Goal: Information Seeking & Learning: Learn about a topic

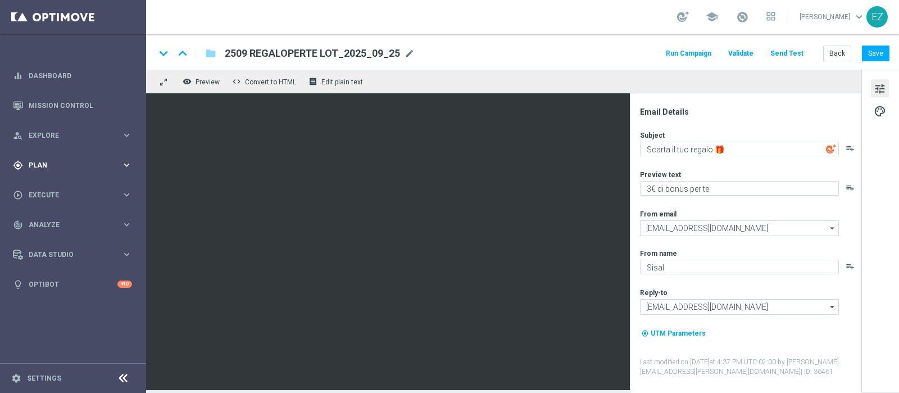
click at [56, 163] on span "Plan" at bounding box center [75, 165] width 93 height 7
click at [48, 184] on link "Target Groups" at bounding box center [73, 188] width 88 height 9
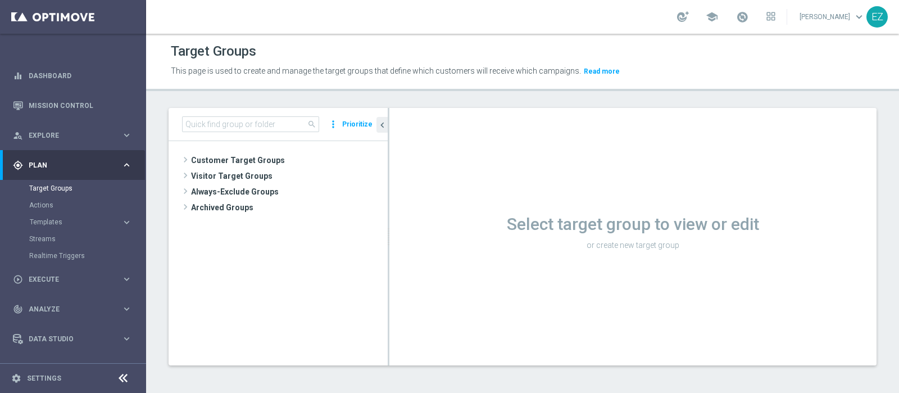
click at [252, 134] on div "search more_vert Prioritize" at bounding box center [277, 124] width 219 height 33
click at [249, 121] on input at bounding box center [250, 124] width 137 height 16
paste input "28.07 giocanti app my lotteries 3M"
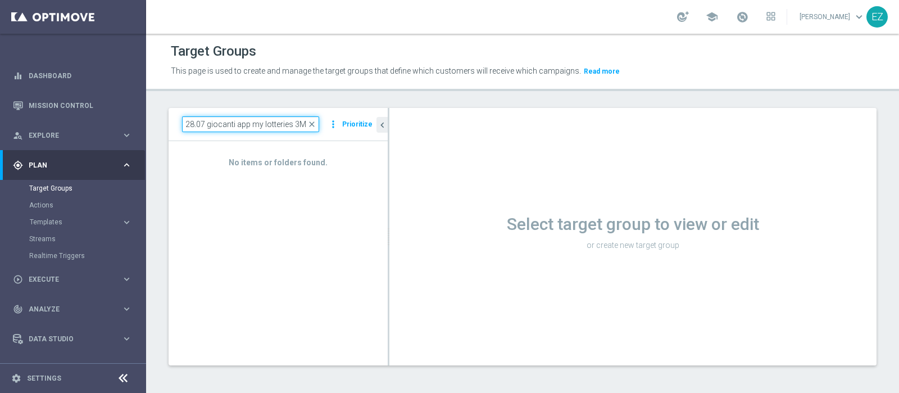
drag, startPoint x: 206, startPoint y: 124, endPoint x: 164, endPoint y: 124, distance: 41.6
click at [164, 124] on div "28.07 giocanti app my lotteries 3M close more_vert Prioritize No items or folde…" at bounding box center [522, 245] width 753 height 275
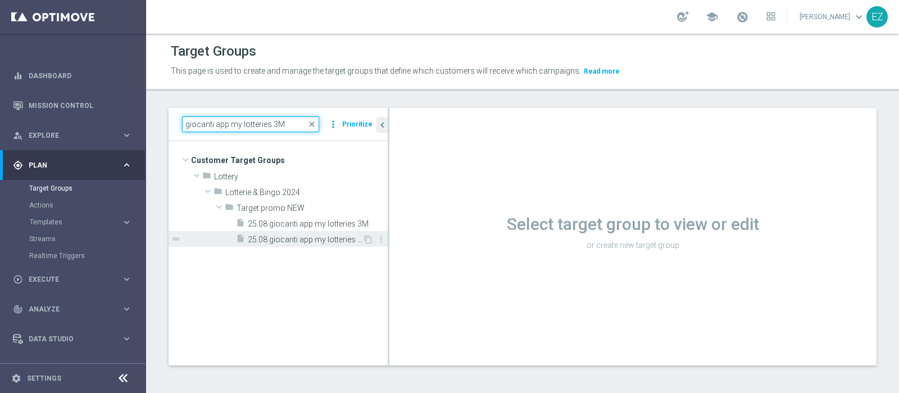
type input "giocanti app my lotteries 3M"
click at [302, 243] on span "25.08 giocanti app my lotteries 3M tot" at bounding box center [305, 240] width 115 height 10
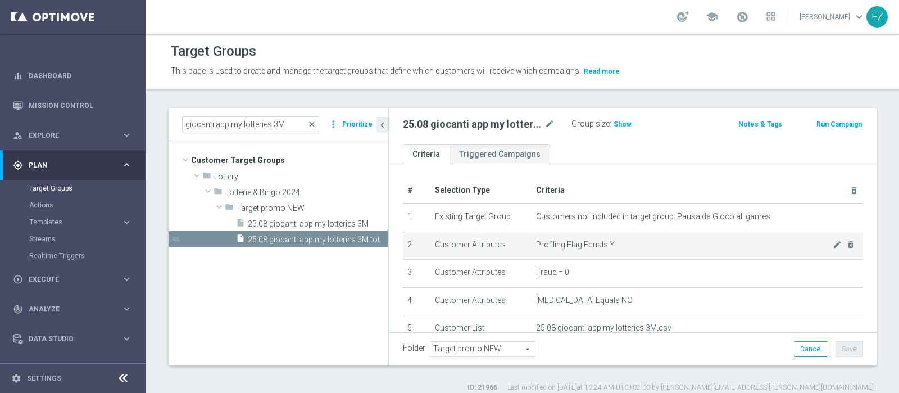
scroll to position [89, 0]
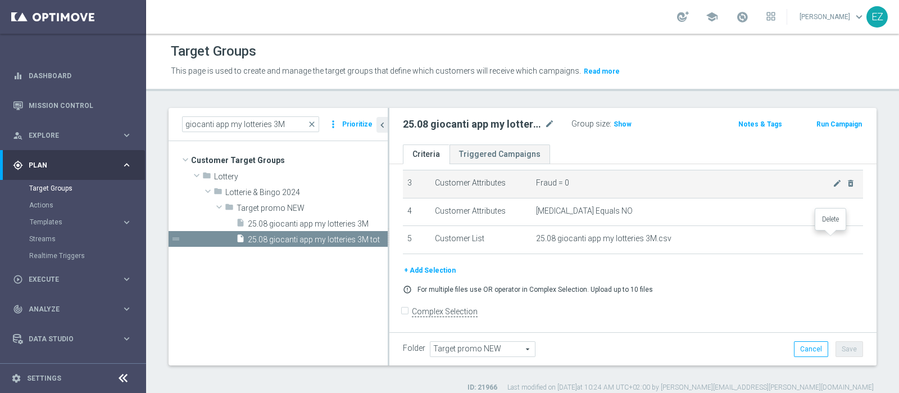
click at [0, 0] on icon "delete_forever" at bounding box center [0, 0] width 0 height 0
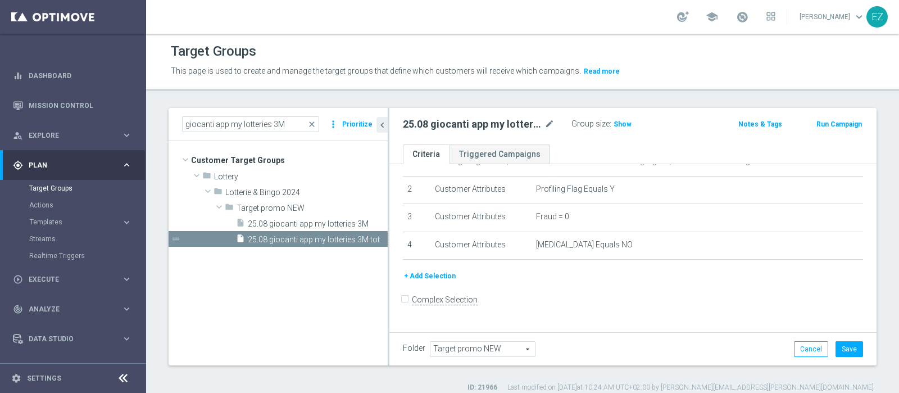
scroll to position [44, 0]
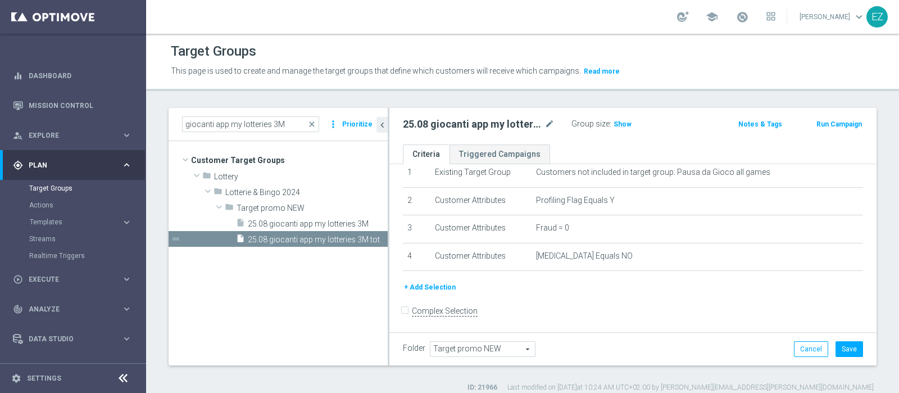
click at [425, 285] on button "+ Add Selection" at bounding box center [430, 287] width 54 height 12
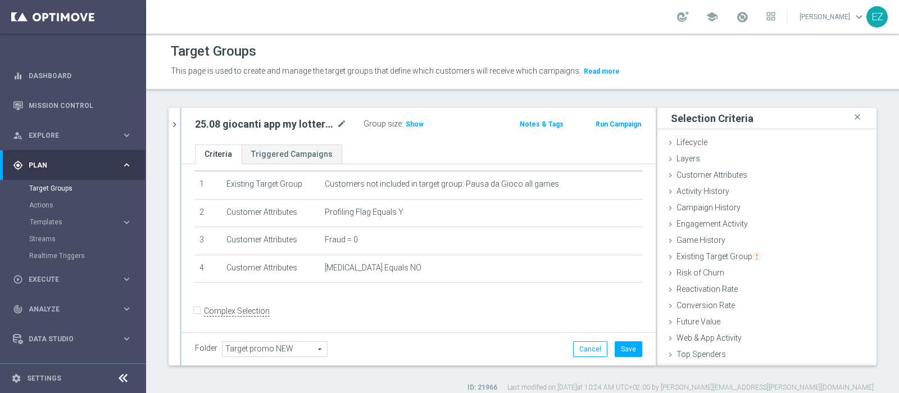
scroll to position [47, 0]
click at [702, 356] on span "Customer List" at bounding box center [700, 355] width 49 height 9
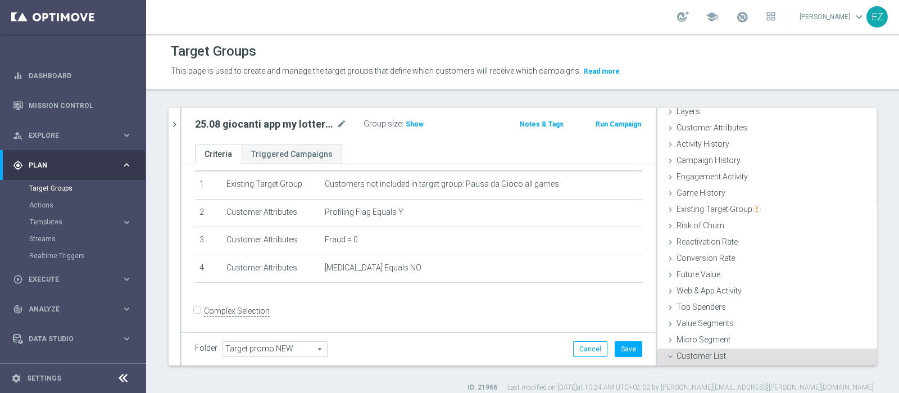
scroll to position [149, 0]
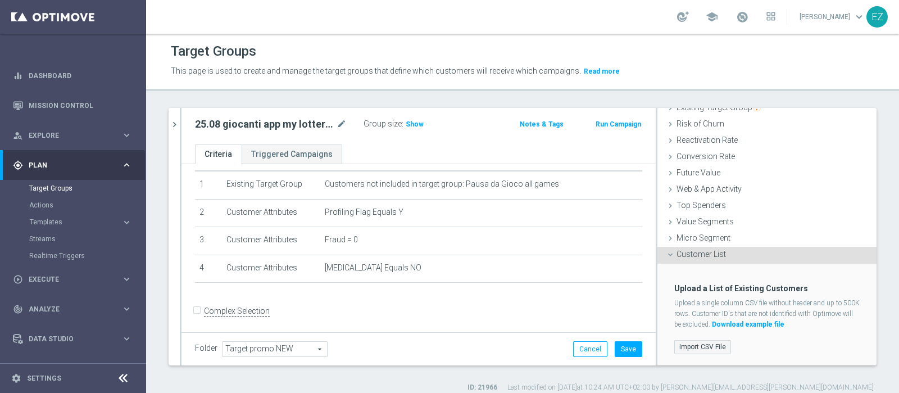
click at [713, 348] on label "Import CSV File" at bounding box center [702, 347] width 57 height 14
click at [0, 0] on input "Import CSV File" at bounding box center [0, 0] width 0 height 0
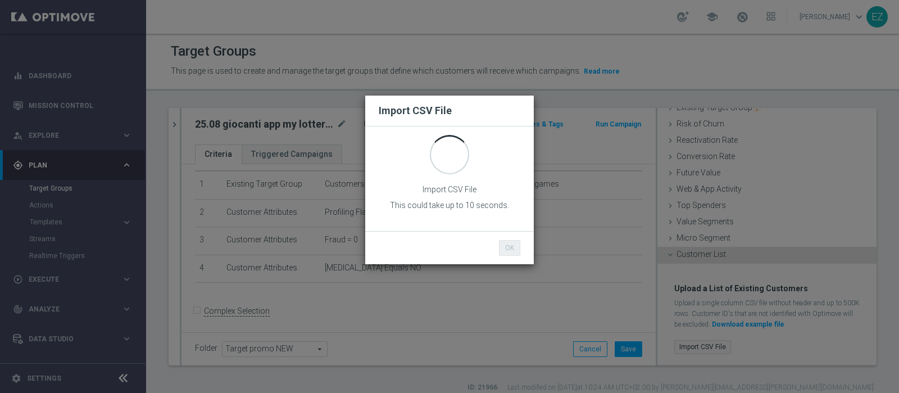
scroll to position [0, 0]
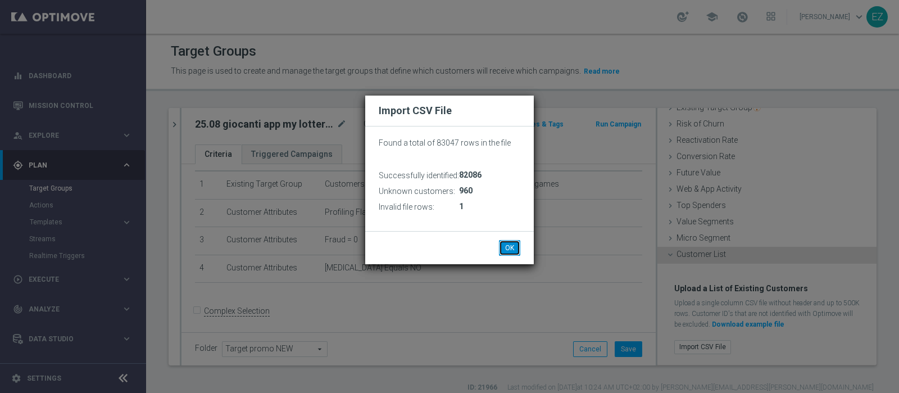
click at [513, 249] on button "OK" at bounding box center [509, 248] width 21 height 16
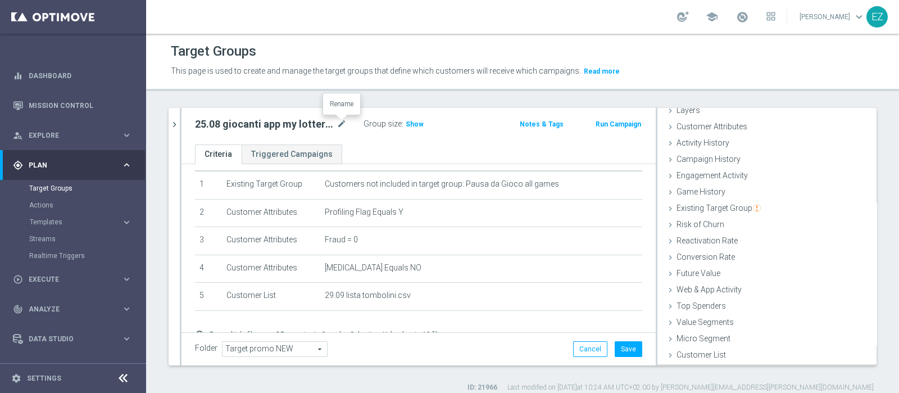
scroll to position [47, 0]
click at [342, 122] on icon "mode_edit" at bounding box center [341, 123] width 10 height 13
click at [207, 122] on input "25.08 giocanti app my lotteries 3M tot" at bounding box center [271, 125] width 152 height 16
type input "29.09 giocanti app my lotteries 3M tot"
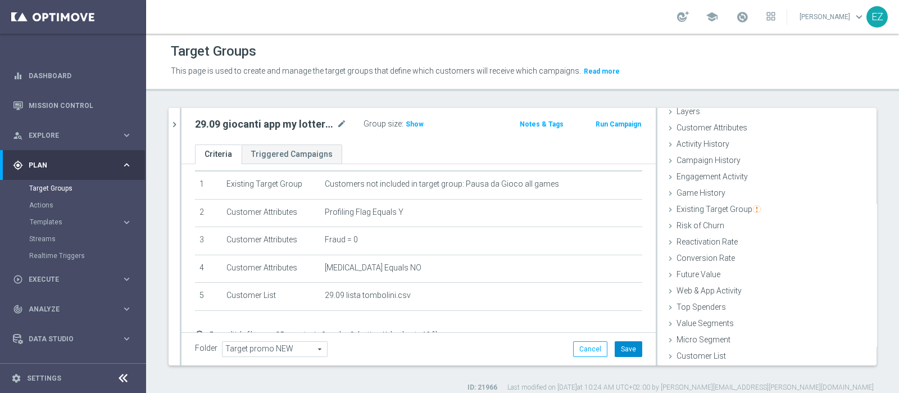
click at [623, 352] on button "Save" at bounding box center [628, 349] width 28 height 16
click at [407, 120] on span "Show" at bounding box center [415, 124] width 18 height 8
click at [416, 120] on span "60,656" at bounding box center [418, 125] width 24 height 11
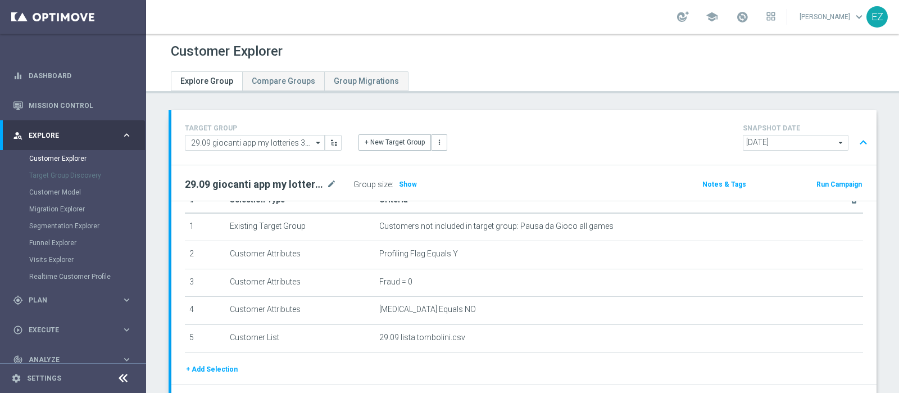
scroll to position [27, 0]
click at [399, 184] on span "Show" at bounding box center [408, 184] width 18 height 8
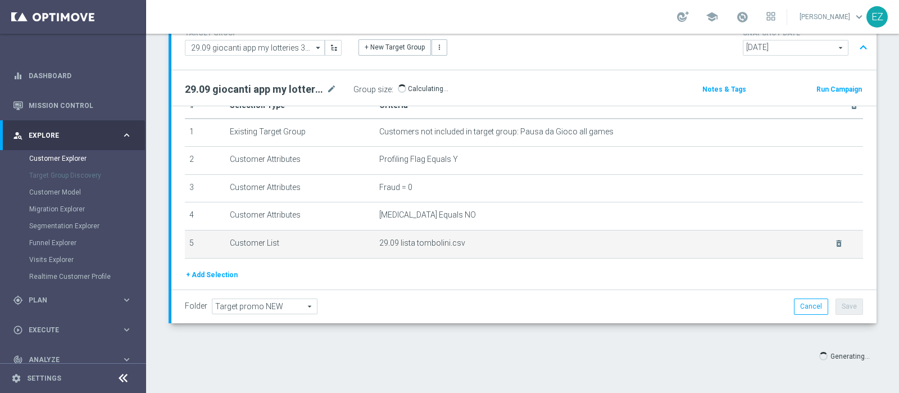
scroll to position [72, 0]
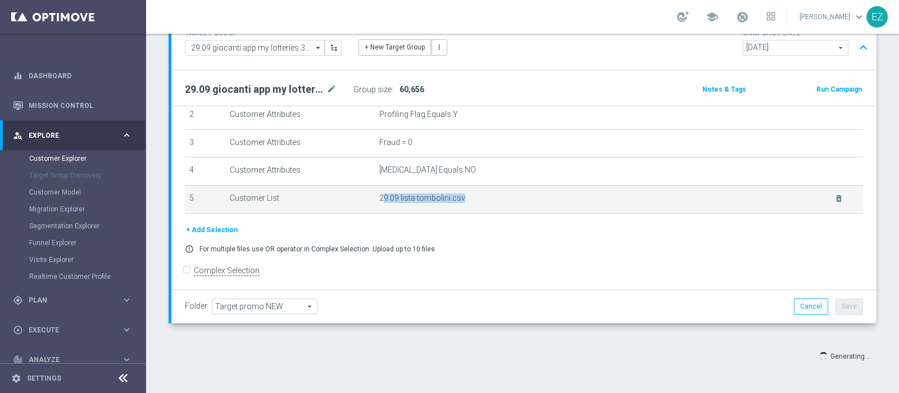
drag, startPoint x: 462, startPoint y: 194, endPoint x: 375, endPoint y: 197, distance: 86.5
click at [379, 197] on span "29.09 lista tombolini.csv" at bounding box center [599, 198] width 441 height 10
click at [379, 198] on span "29.09 lista tombolini.csv" at bounding box center [599, 198] width 441 height 10
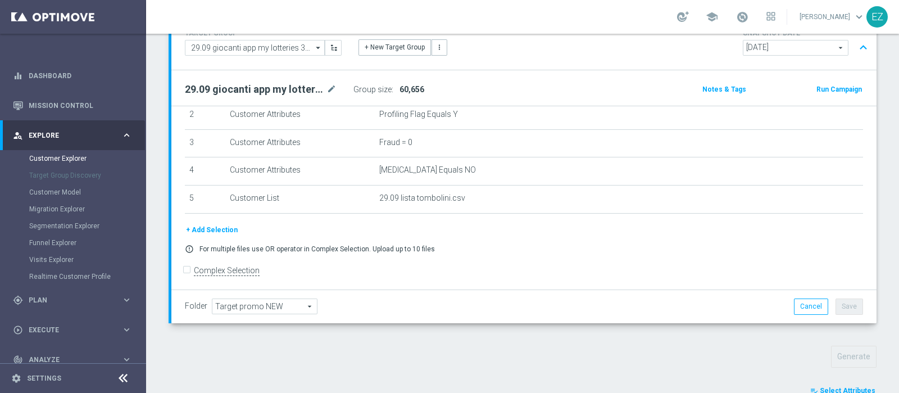
scroll to position [348, 0]
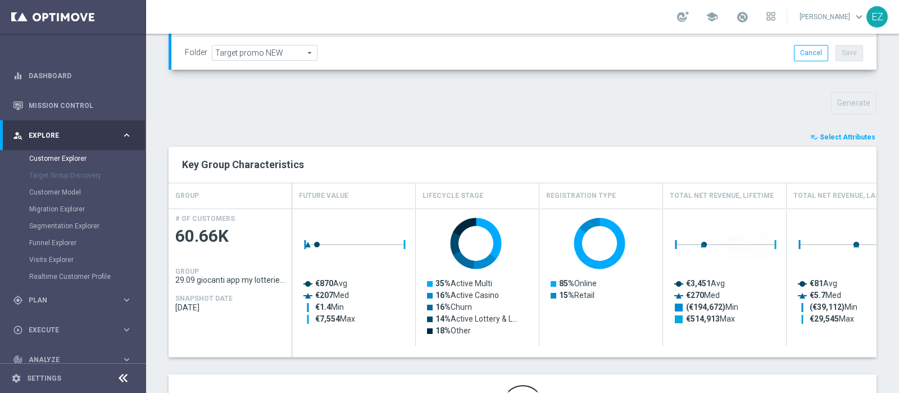
click at [838, 133] on span "Select Attributes" at bounding box center [847, 137] width 56 height 8
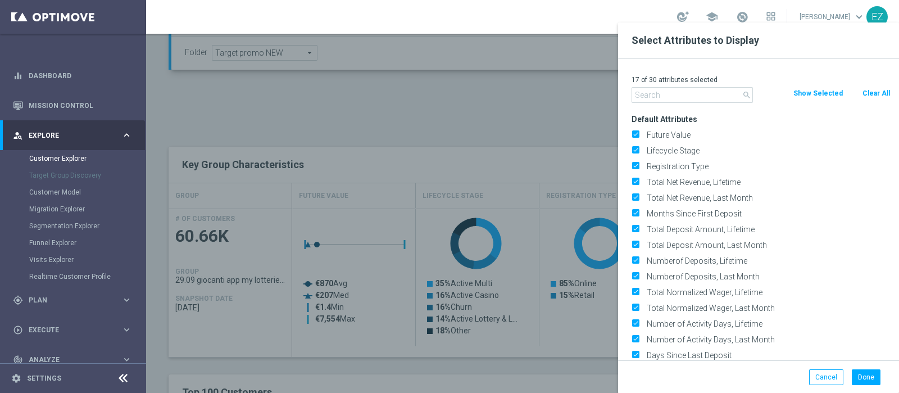
click at [872, 90] on button "Clear All" at bounding box center [876, 93] width 30 height 12
checkbox input "false"
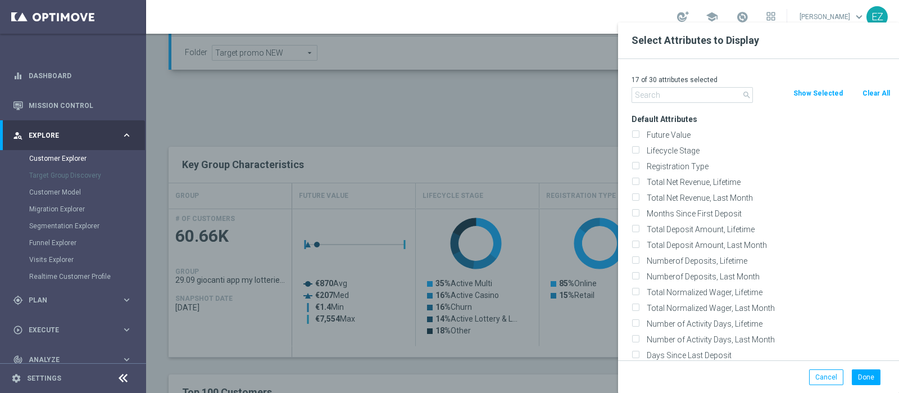
checkbox input "false"
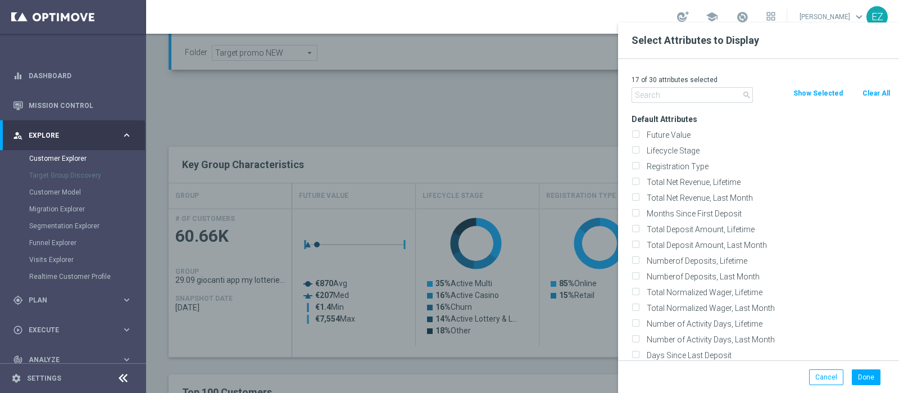
checkbox input "false"
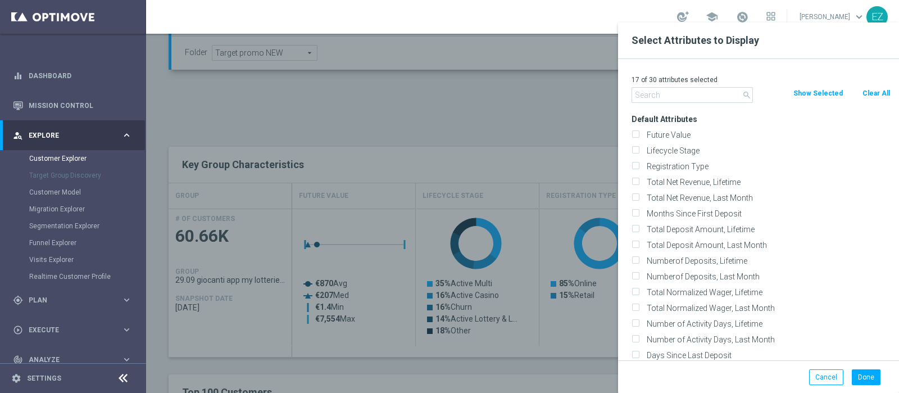
checkbox input "false"
drag, startPoint x: 671, startPoint y: 152, endPoint x: 680, endPoint y: 127, distance: 25.6
click at [671, 151] on label "Lifecycle Stage" at bounding box center [767, 150] width 248 height 10
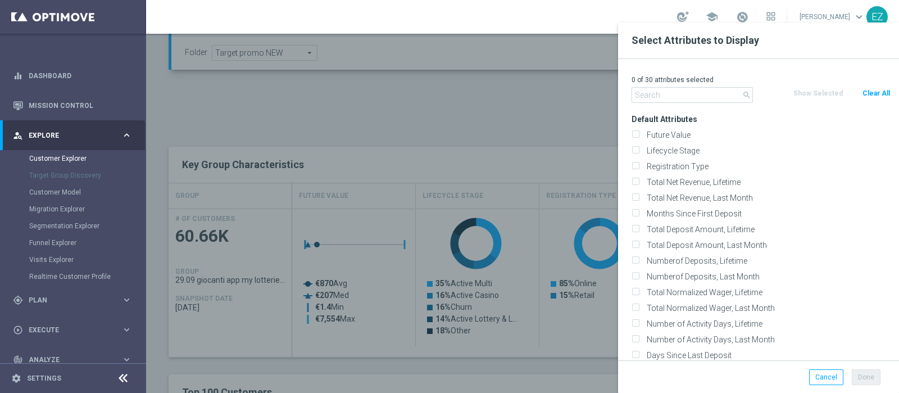
click at [639, 151] on input "Lifecycle Stage" at bounding box center [634, 151] width 7 height 7
checkbox input "true"
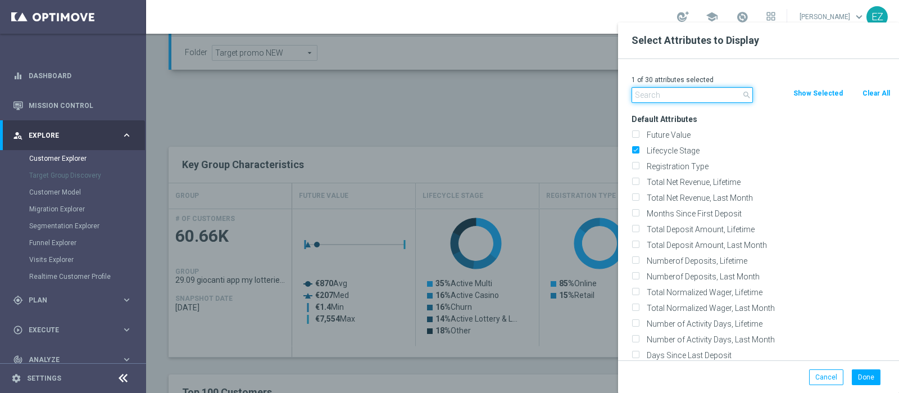
click at [682, 96] on input "text" at bounding box center [691, 95] width 121 height 16
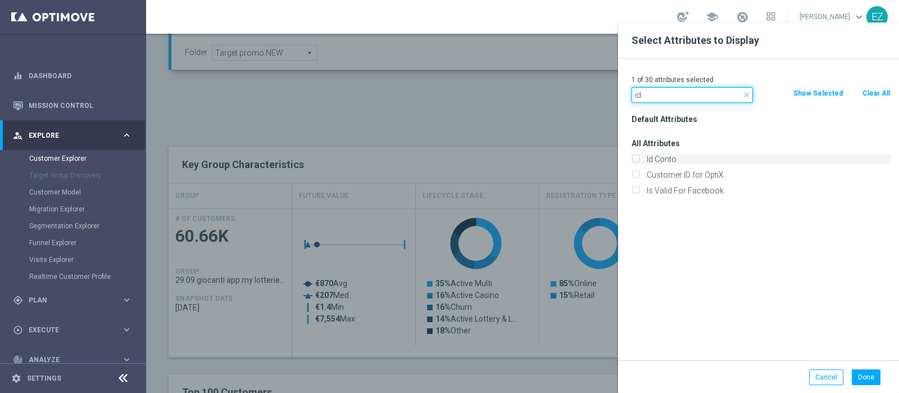
type input "id"
click at [666, 156] on label "Id Conto" at bounding box center [767, 159] width 248 height 10
click at [639, 157] on input "Id Conto" at bounding box center [634, 160] width 7 height 7
checkbox input "true"
drag, startPoint x: 642, startPoint y: 96, endPoint x: 603, endPoint y: 97, distance: 39.3
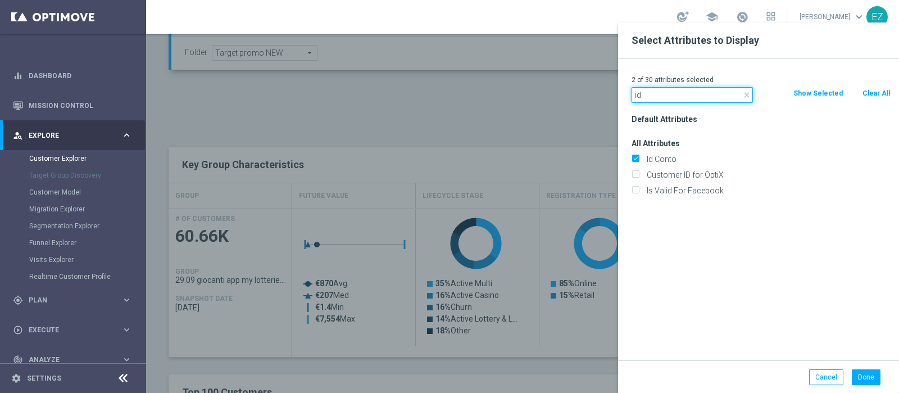
type input "cm"
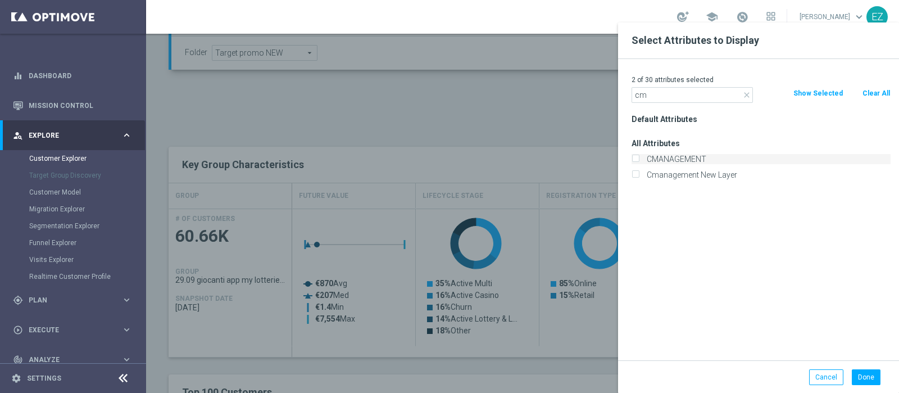
click at [674, 157] on label "CMANAGEMENT" at bounding box center [767, 159] width 248 height 10
click at [639, 157] on input "CMANAGEMENT" at bounding box center [634, 160] width 7 height 7
checkbox input "true"
click at [862, 377] on button "Done" at bounding box center [865, 377] width 29 height 16
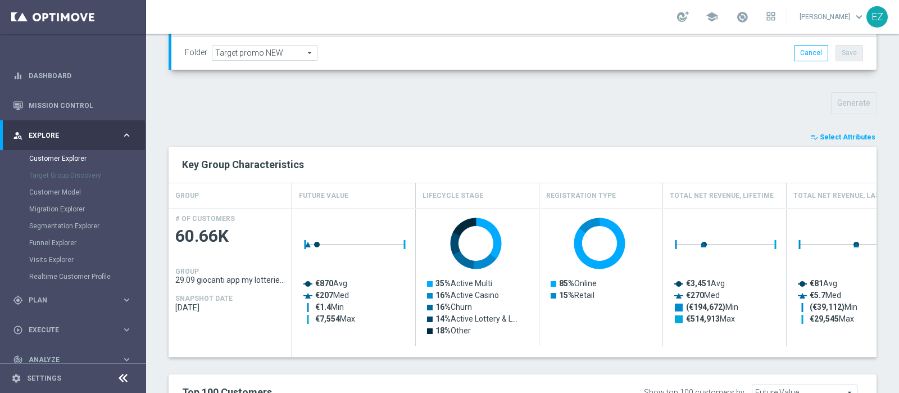
type input "Search"
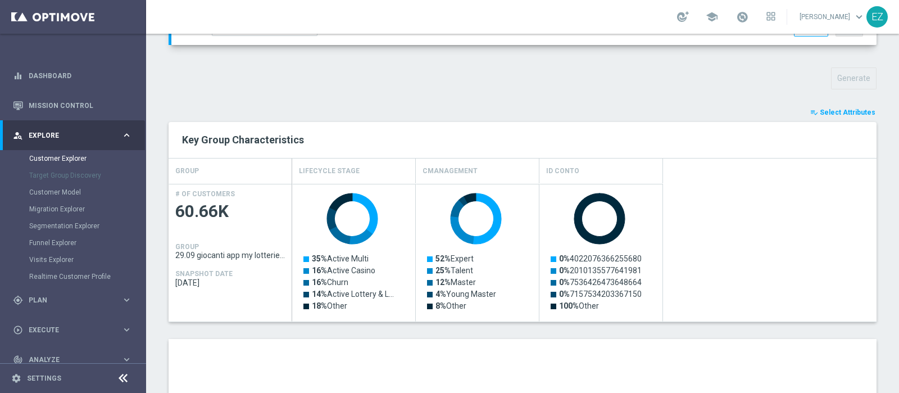
scroll to position [656, 0]
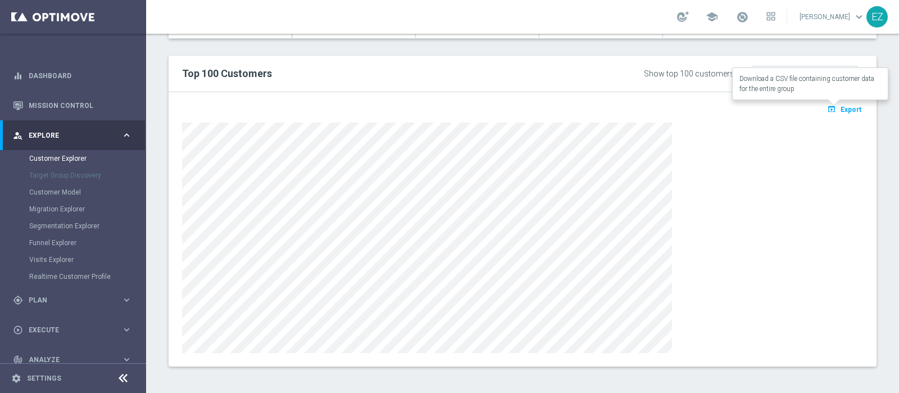
click at [842, 109] on span "Export" at bounding box center [850, 110] width 21 height 8
click at [769, 208] on div at bounding box center [522, 237] width 681 height 230
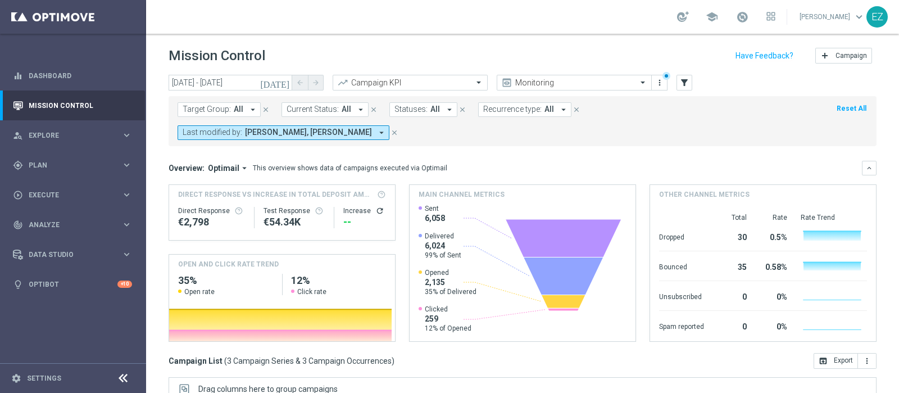
click at [287, 85] on icon "today" at bounding box center [275, 83] width 30 height 10
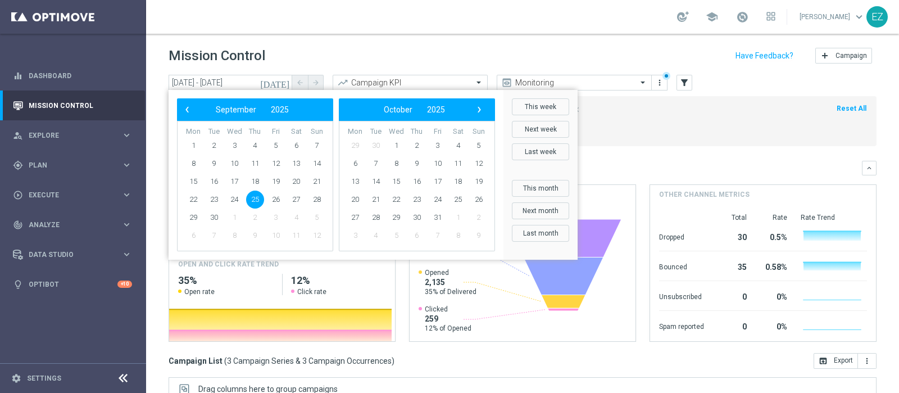
click at [252, 201] on span "25" at bounding box center [255, 199] width 18 height 18
click at [279, 205] on span "26" at bounding box center [276, 199] width 18 height 18
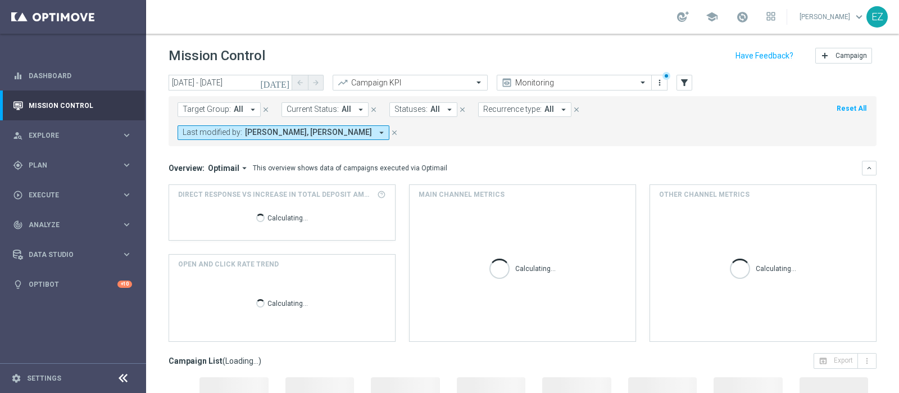
click at [284, 85] on icon "today" at bounding box center [275, 83] width 30 height 10
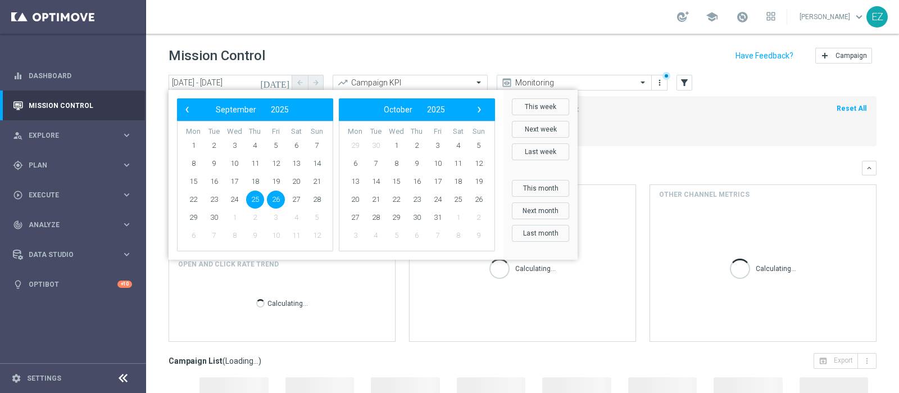
click at [271, 197] on span "26" at bounding box center [276, 199] width 18 height 18
type input "26 Sep 2025 - 26 Sep 2025"
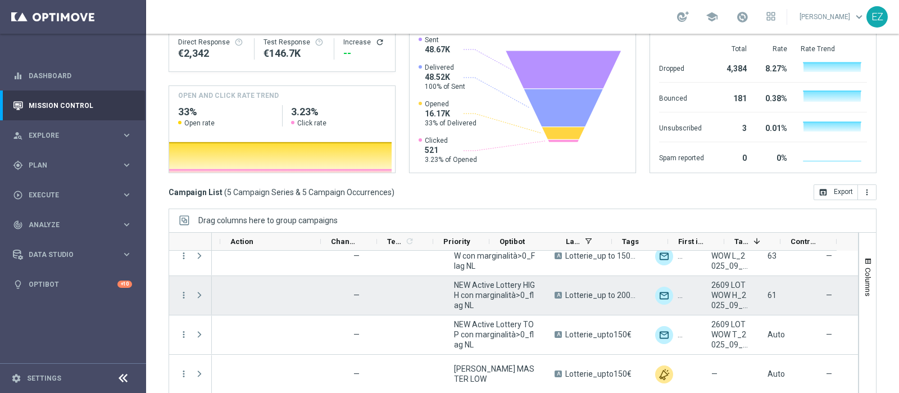
scroll to position [0, 323]
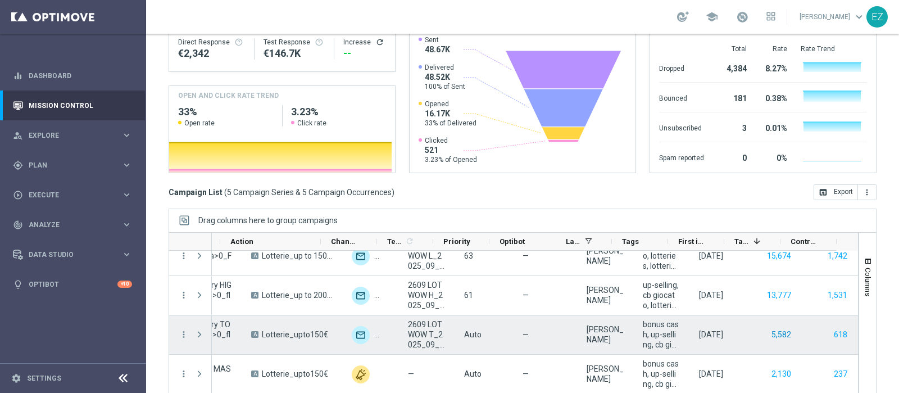
click at [770, 327] on button "5,582" at bounding box center [781, 334] width 22 height 14
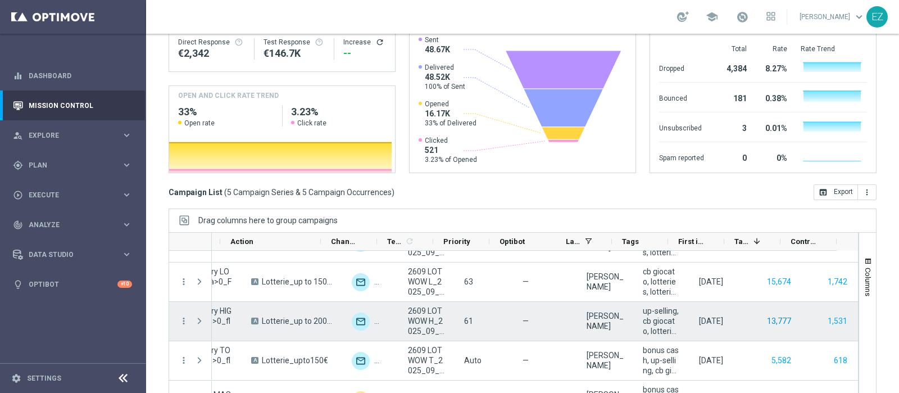
click at [766, 314] on button "13,777" at bounding box center [779, 321] width 26 height 14
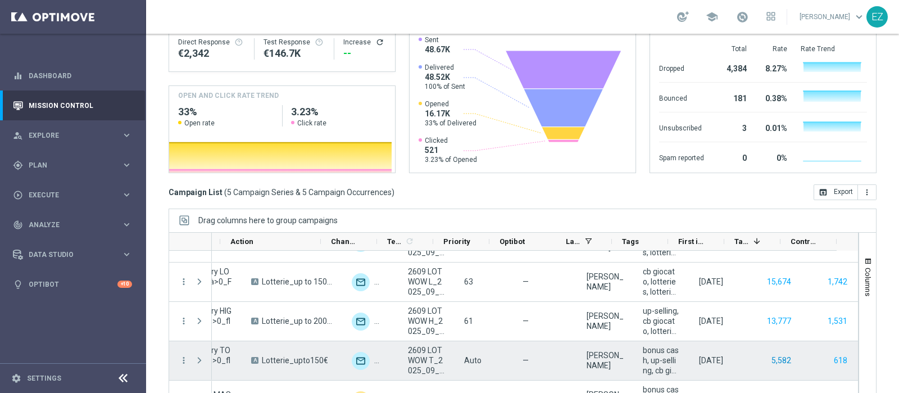
click at [770, 353] on button "5,582" at bounding box center [781, 360] width 22 height 14
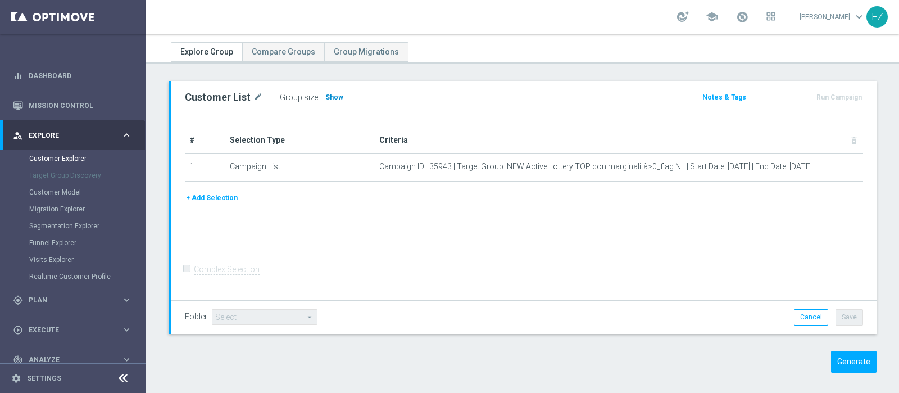
scroll to position [30, 0]
click at [331, 93] on span "Show" at bounding box center [334, 96] width 18 height 8
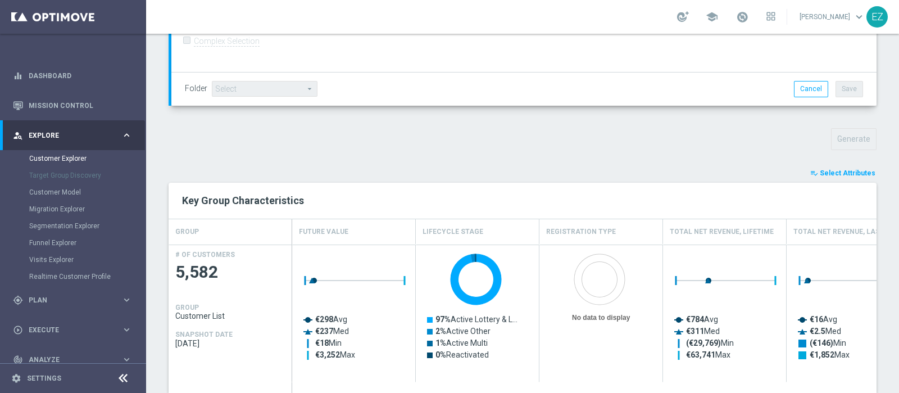
scroll to position [320, 0]
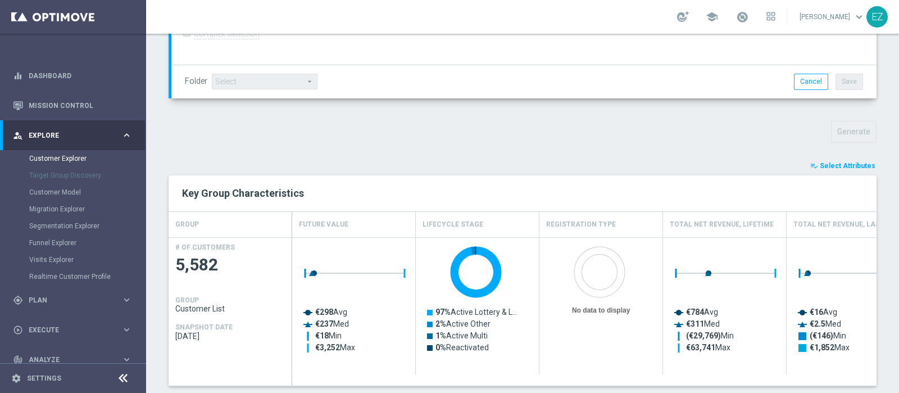
click at [823, 162] on span "Select Attributes" at bounding box center [847, 166] width 56 height 8
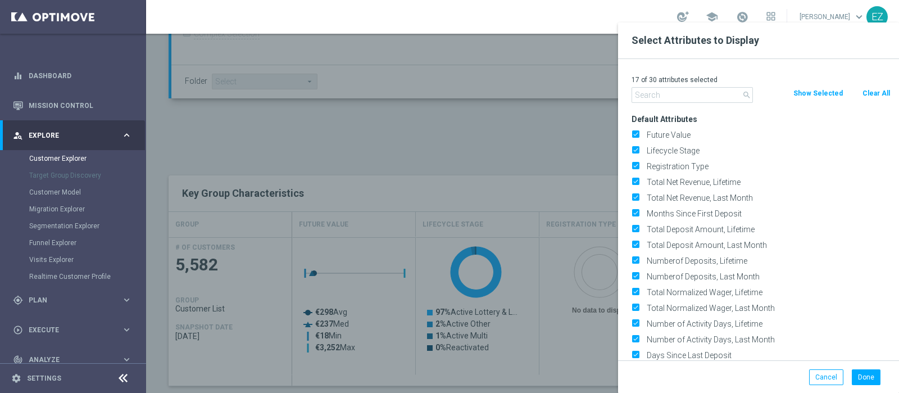
drag, startPoint x: 868, startPoint y: 95, endPoint x: 844, endPoint y: 94, distance: 24.2
click at [868, 94] on button "Clear All" at bounding box center [876, 93] width 30 height 12
checkbox input "false"
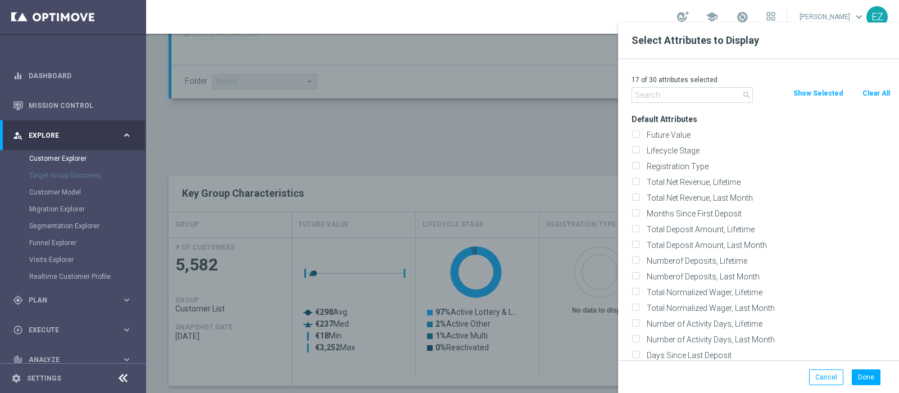
checkbox input "false"
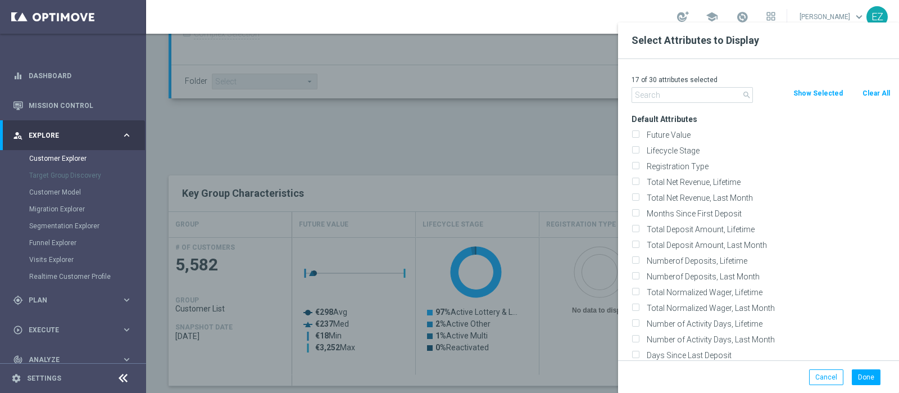
checkbox input "false"
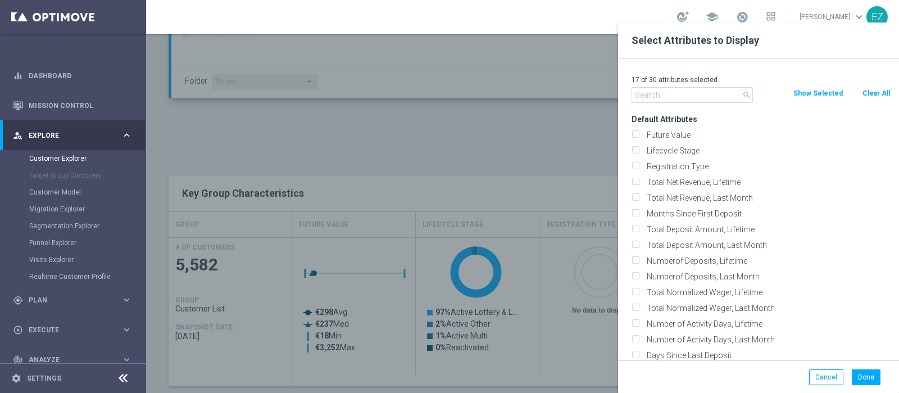
checkbox input "false"
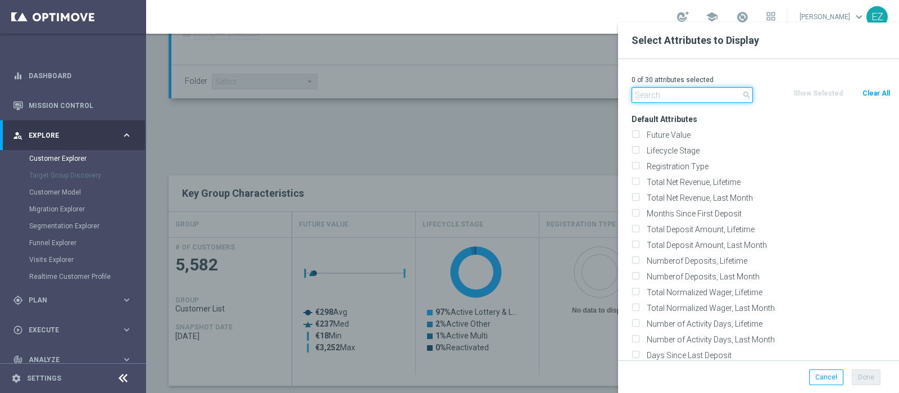
click at [659, 89] on input "text" at bounding box center [691, 95] width 121 height 16
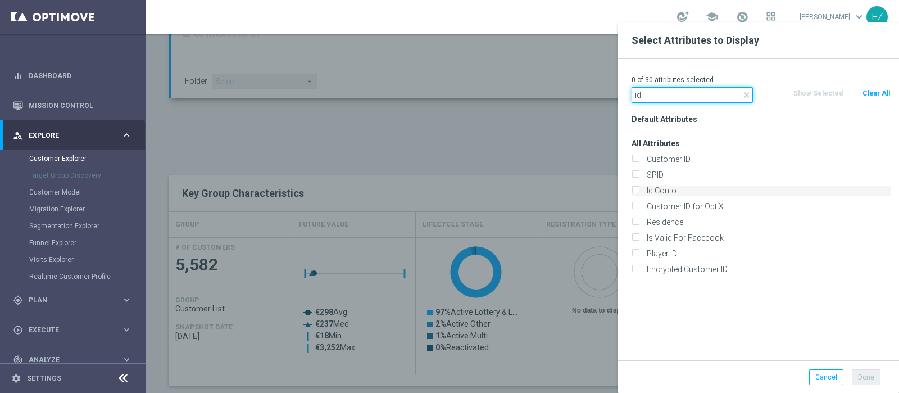
type input "id"
click at [666, 190] on label "Id Conto" at bounding box center [767, 190] width 248 height 10
click at [639, 190] on input "Id Conto" at bounding box center [634, 191] width 7 height 7
checkbox input "true"
drag, startPoint x: 650, startPoint y: 94, endPoint x: 562, endPoint y: 83, distance: 89.0
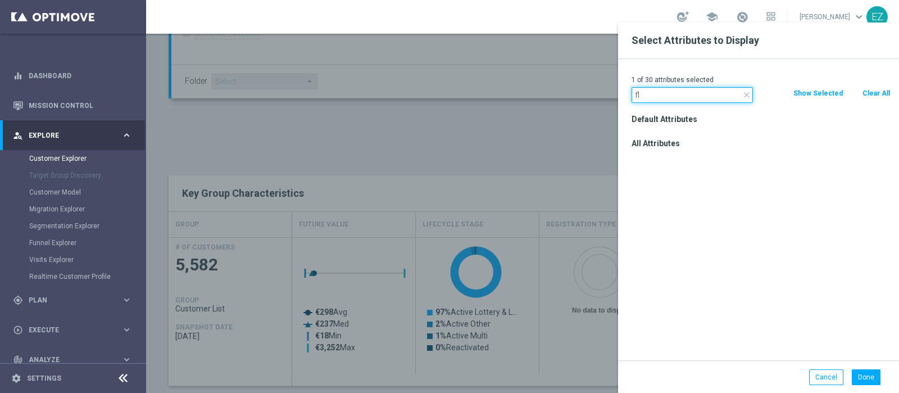
type input "f"
type input "sms"
click at [661, 159] on label "FLAG_SMS" at bounding box center [762, 159] width 239 height 10
click at [639, 159] on input "FLAG_SMS" at bounding box center [634, 160] width 7 height 7
checkbox input "true"
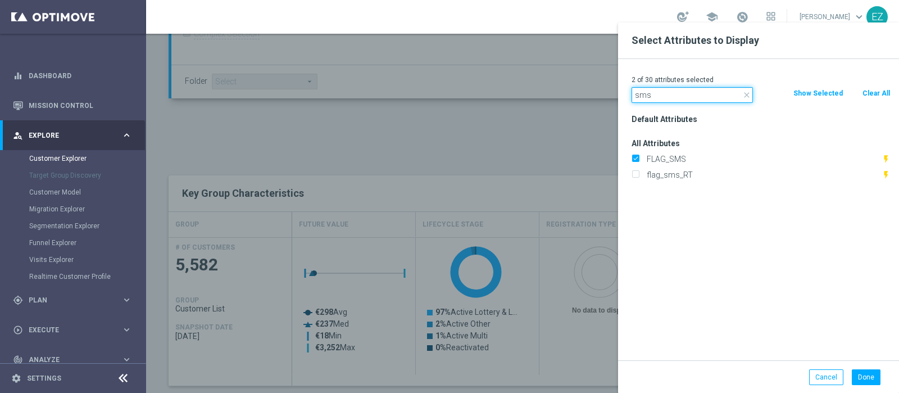
drag, startPoint x: 671, startPoint y: 98, endPoint x: 575, endPoint y: 94, distance: 96.7
type input "phone"
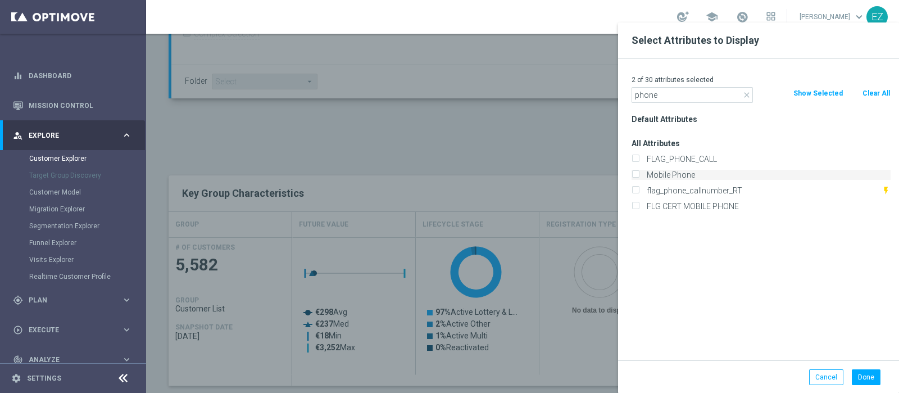
click at [664, 174] on label "Mobile Phone" at bounding box center [767, 175] width 248 height 10
click at [639, 174] on input "Mobile Phone" at bounding box center [634, 175] width 7 height 7
checkbox input "true"
click at [868, 382] on button "Done" at bounding box center [865, 377] width 29 height 16
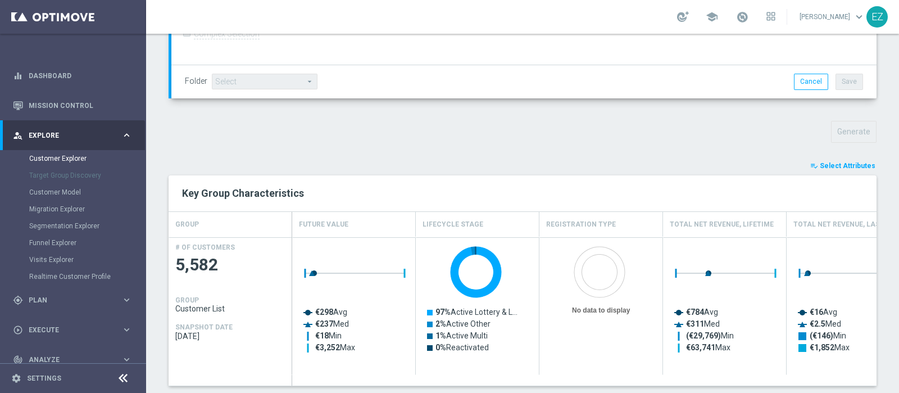
type input "Search"
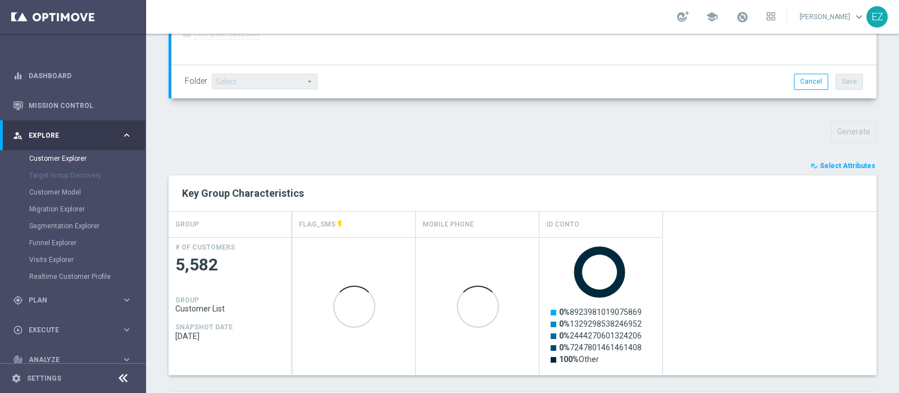
click at [631, 170] on div "playlist_add_check Select Attributes" at bounding box center [522, 166] width 725 height 12
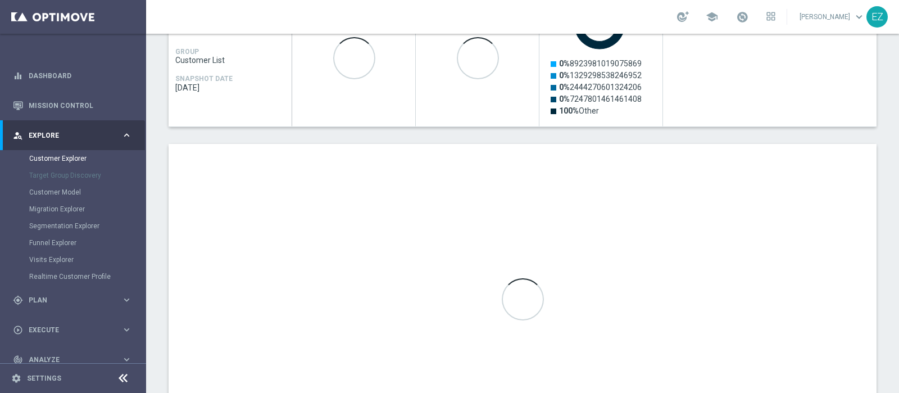
scroll to position [569, 0]
click at [878, 139] on div "TARGET GROUP arrow_drop_down Show Selected 0 of NaN" at bounding box center [522, 5] width 753 height 929
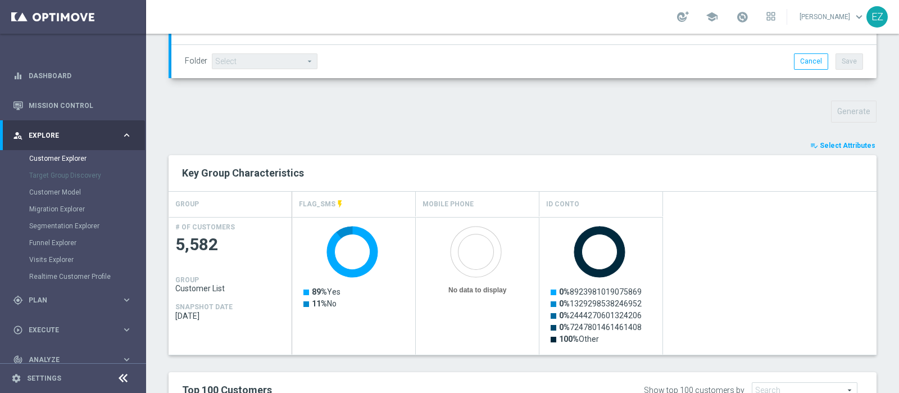
scroll to position [361, 0]
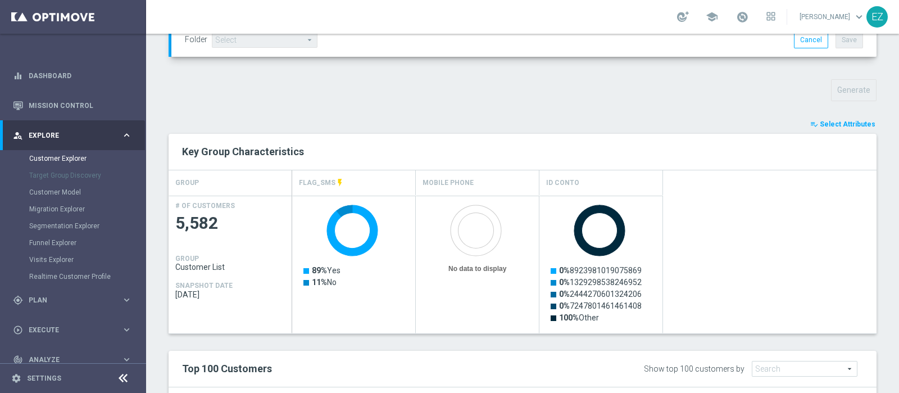
click at [827, 122] on span "Select Attributes" at bounding box center [847, 124] width 56 height 8
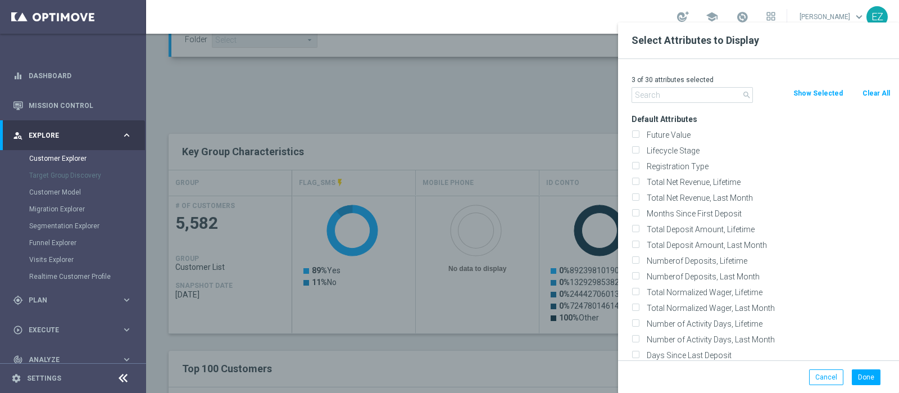
click at [653, 95] on input "text" at bounding box center [691, 95] width 121 height 16
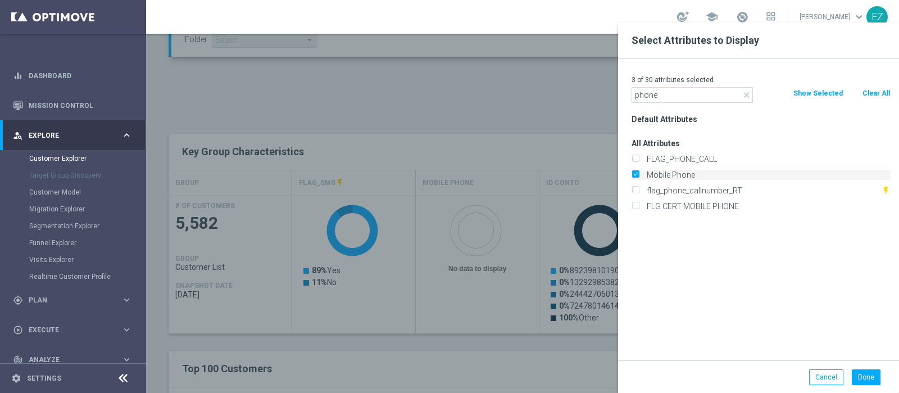
type input "phone"
click at [643, 171] on label "Mobile Phone" at bounding box center [767, 175] width 248 height 10
click at [635, 172] on input "Mobile Phone" at bounding box center [634, 175] width 7 height 7
checkbox input "false"
click at [644, 99] on input "phone" at bounding box center [691, 95] width 121 height 16
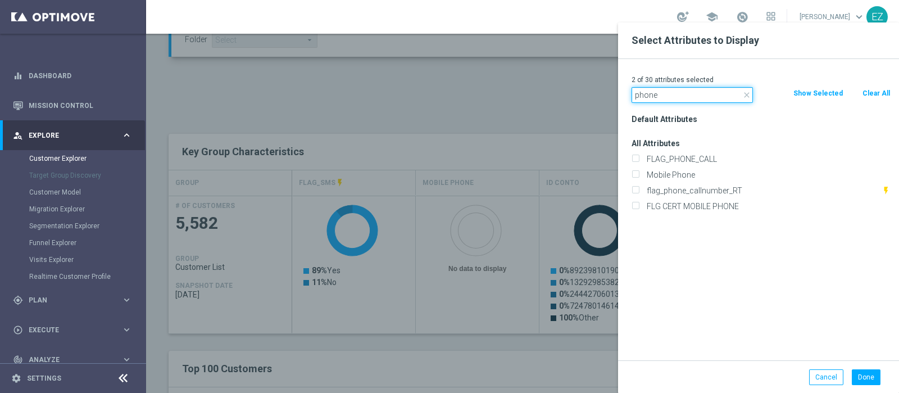
click at [644, 99] on input "phone" at bounding box center [691, 95] width 121 height 16
type input "t"
click at [650, 97] on input "mobile" at bounding box center [691, 95] width 121 height 16
type input "phone"
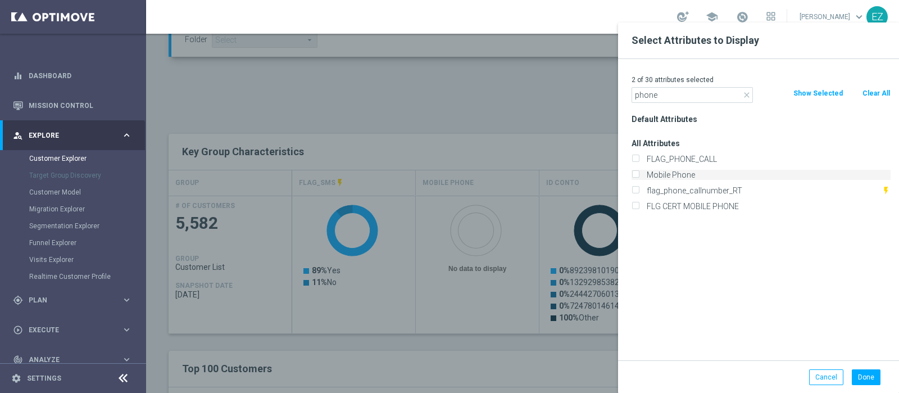
click at [684, 172] on label "Mobile Phone" at bounding box center [767, 175] width 248 height 10
click at [639, 172] on input "Mobile Phone" at bounding box center [634, 175] width 7 height 7
checkbox input "true"
click at [870, 377] on button "Done" at bounding box center [865, 377] width 29 height 16
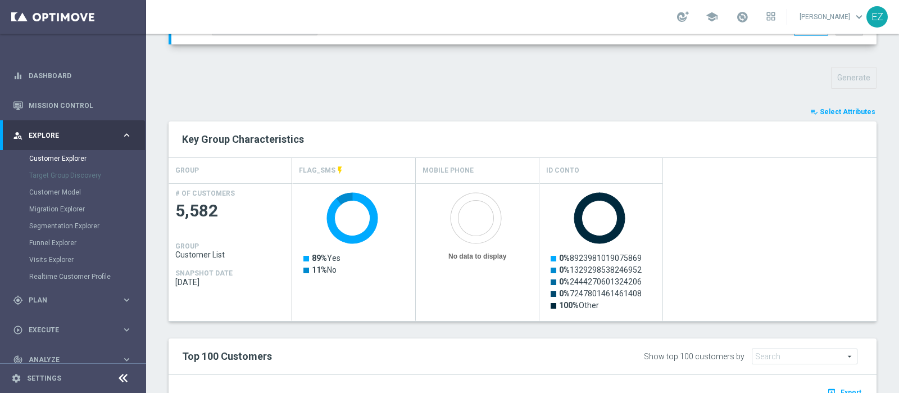
scroll to position [369, 0]
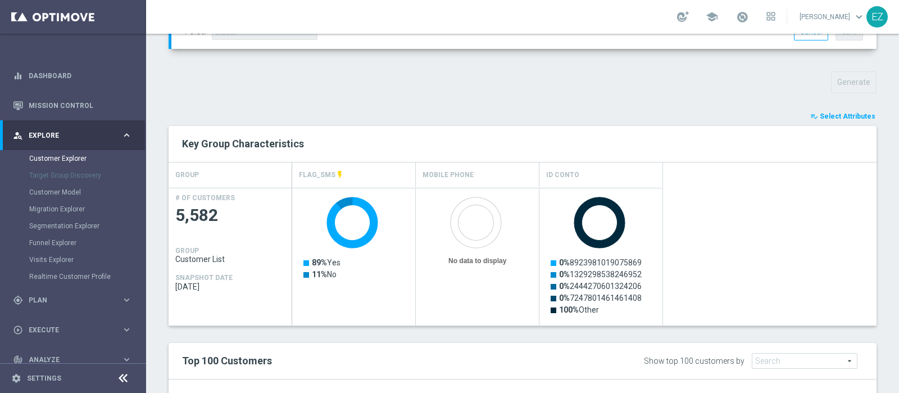
click at [826, 115] on span "Select Attributes" at bounding box center [847, 116] width 56 height 8
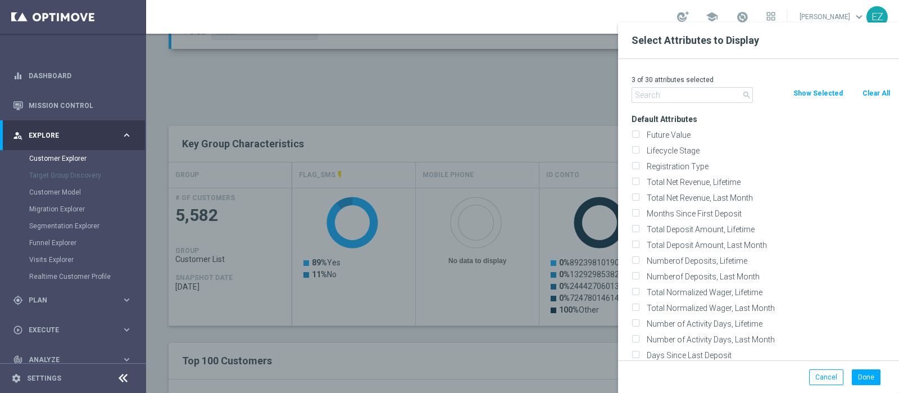
click at [728, 94] on input "text" at bounding box center [691, 95] width 121 height 16
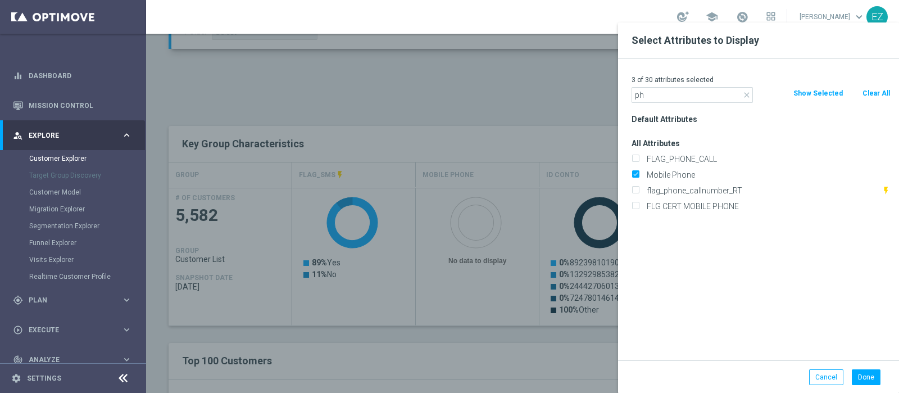
type input "p"
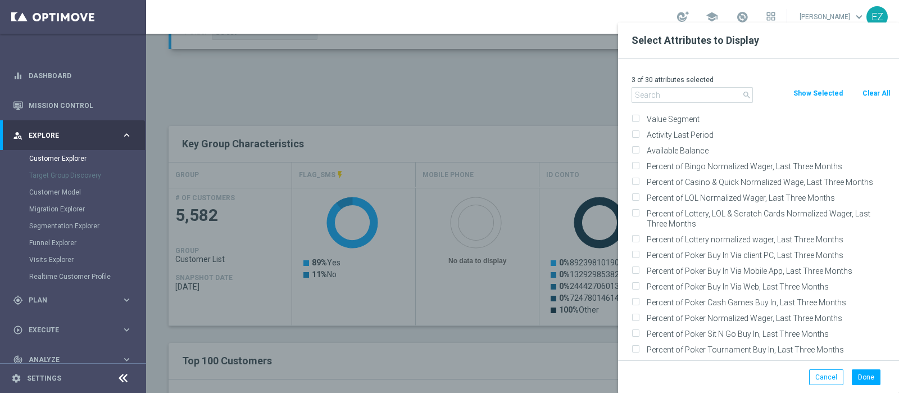
scroll to position [0, 0]
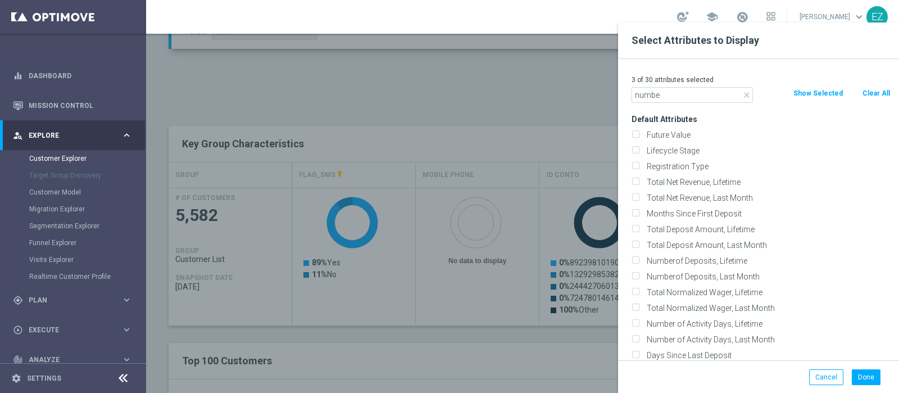
type input "number"
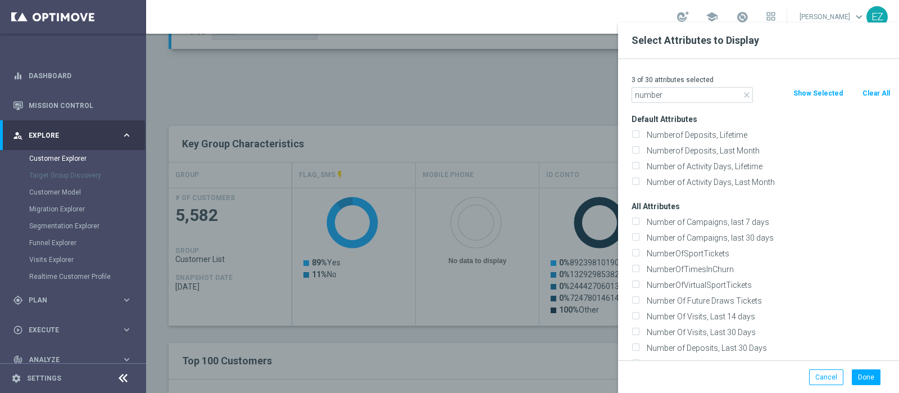
drag, startPoint x: 682, startPoint y: 97, endPoint x: 618, endPoint y: 97, distance: 63.5
click at [618, 97] on div "3 of 30 attributes selected close number Clear All Show Selected Default Attrib…" at bounding box center [758, 209] width 281 height 301
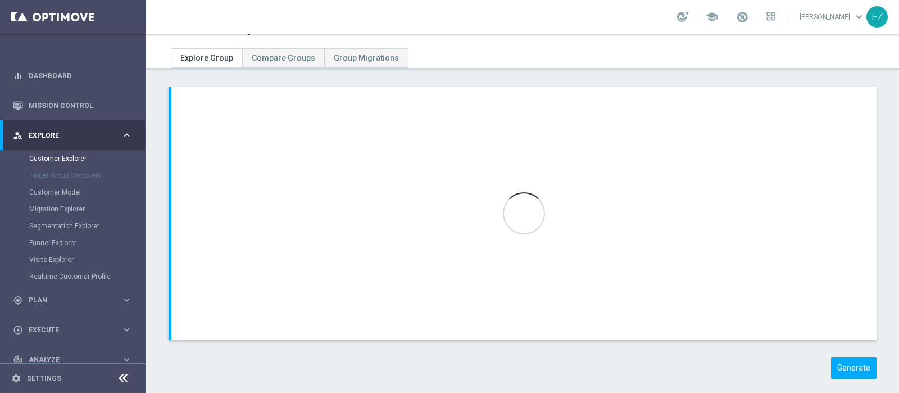
scroll to position [36, 0]
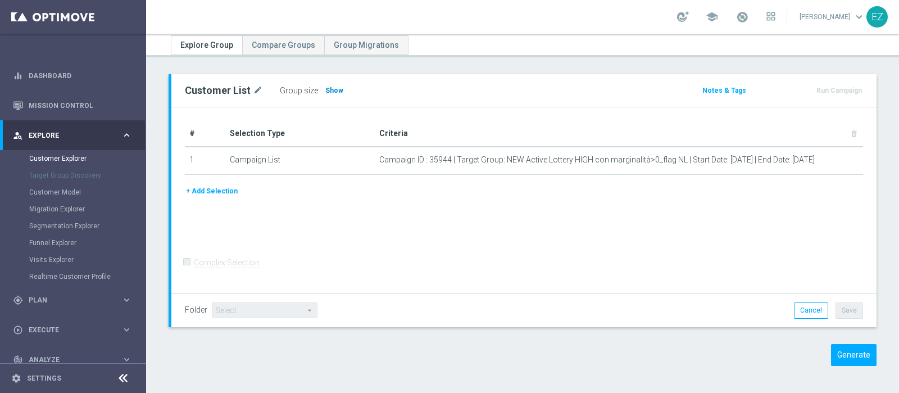
click at [335, 86] on span "Show" at bounding box center [334, 90] width 18 height 8
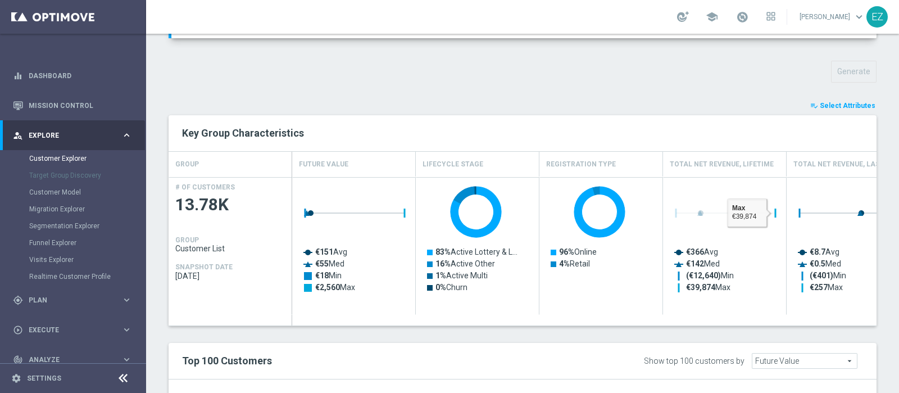
scroll to position [380, 0]
click at [819, 102] on span "Select Attributes" at bounding box center [847, 105] width 56 height 8
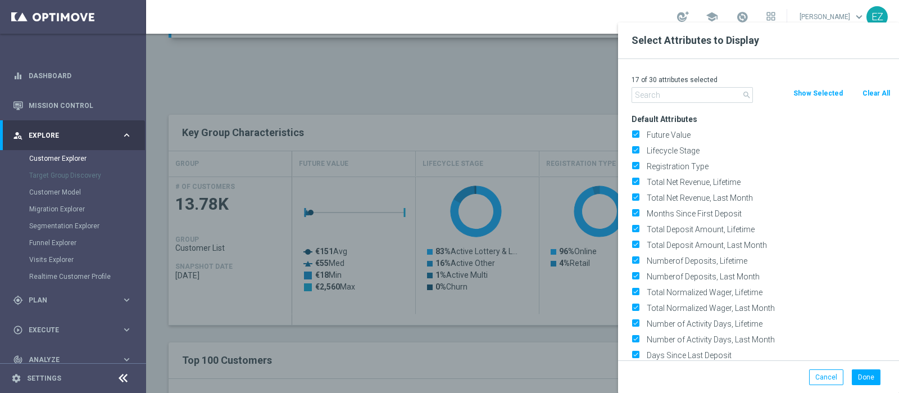
click at [875, 84] on p "17 of 30 attributes selected" at bounding box center [760, 79] width 259 height 9
click at [881, 94] on div "Clear All" at bounding box center [876, 93] width 46 height 12
click at [881, 94] on button "Clear All" at bounding box center [876, 93] width 30 height 12
checkbox input "false"
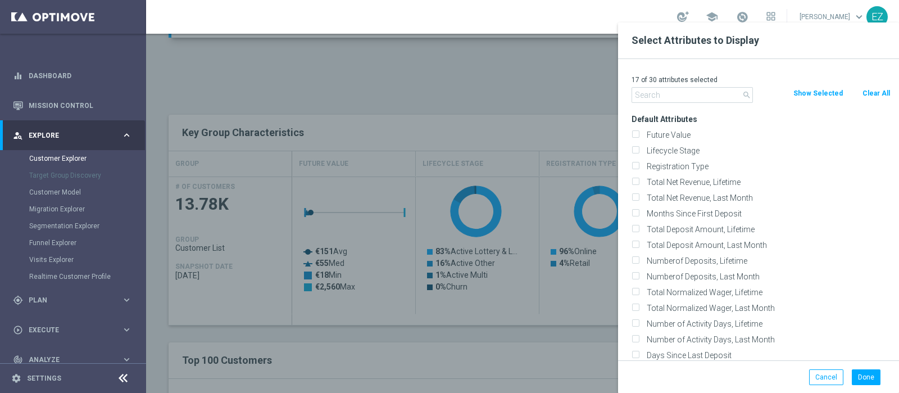
checkbox input "false"
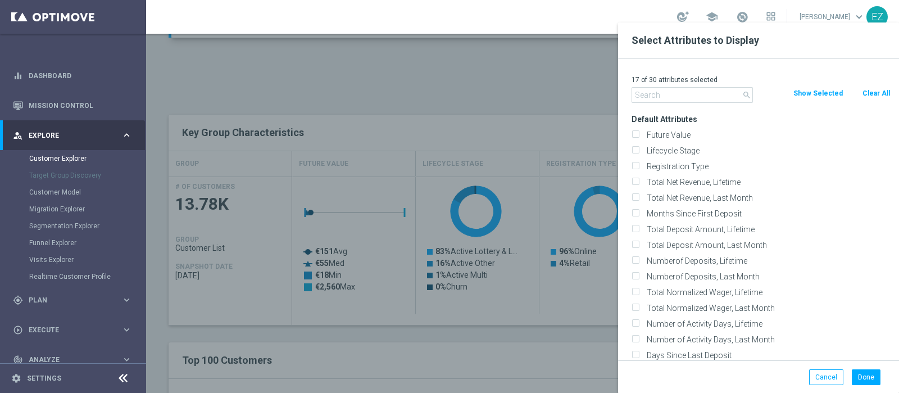
checkbox input "false"
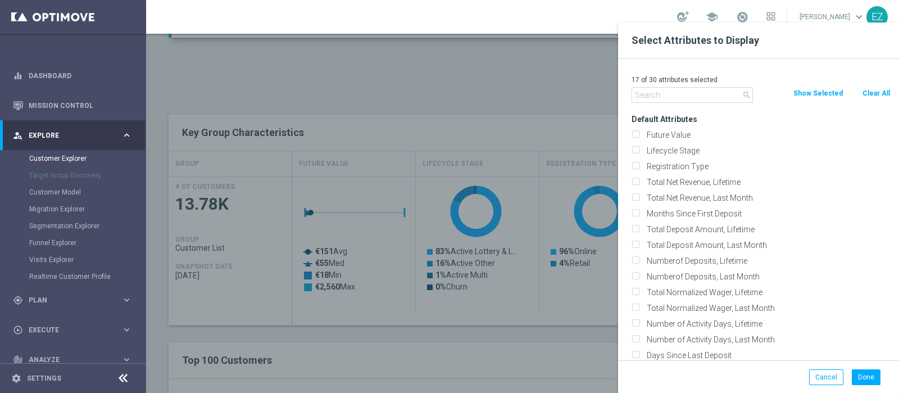
checkbox input "false"
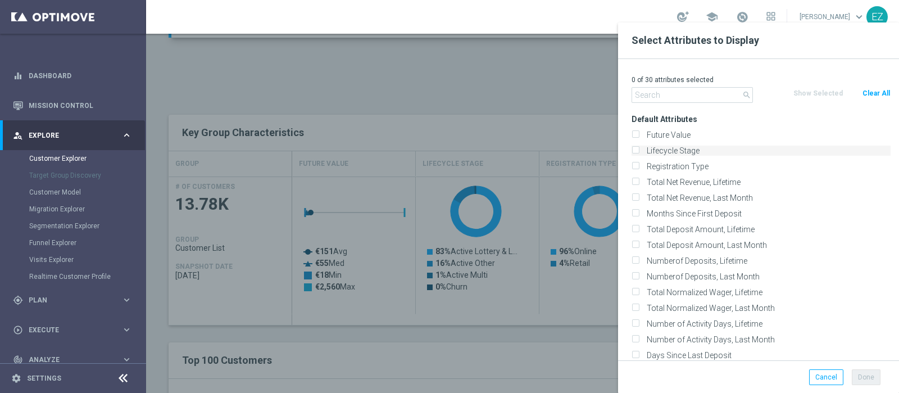
click at [663, 150] on label "Lifecycle Stage" at bounding box center [767, 150] width 248 height 10
click at [639, 150] on input "Lifecycle Stage" at bounding box center [634, 151] width 7 height 7
checkbox input "true"
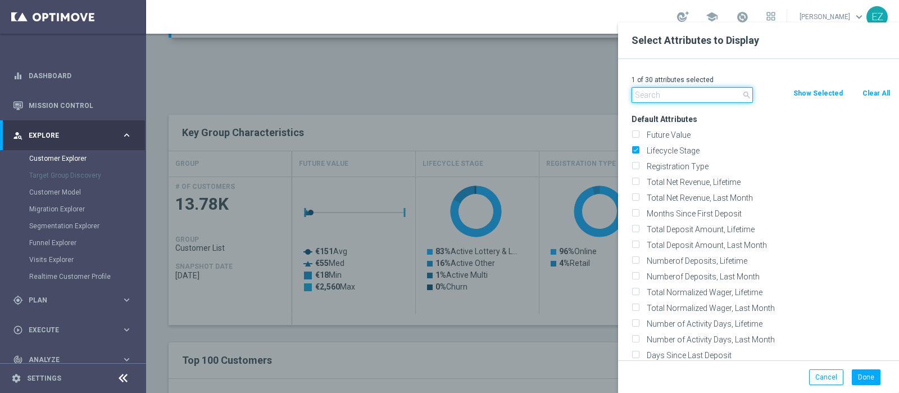
click at [649, 96] on input "text" at bounding box center [691, 95] width 121 height 16
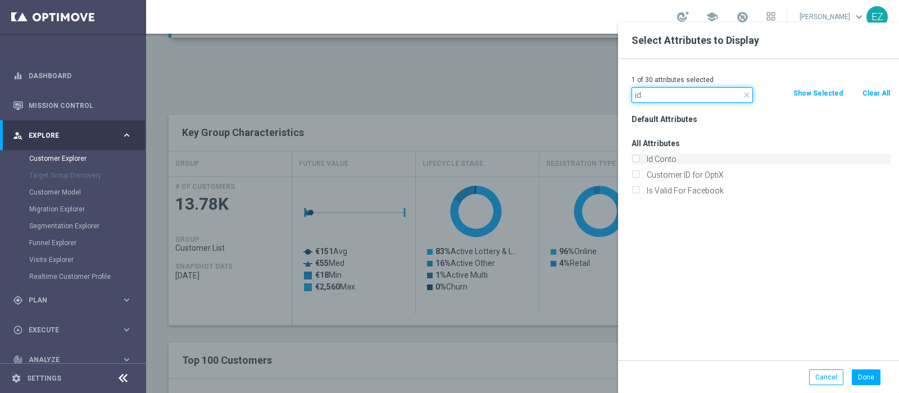
type input "id"
click at [650, 160] on label "Id Conto" at bounding box center [767, 159] width 248 height 10
click at [639, 160] on input "Id Conto" at bounding box center [634, 160] width 7 height 7
checkbox input "true"
drag, startPoint x: 647, startPoint y: 93, endPoint x: 562, endPoint y: 102, distance: 85.8
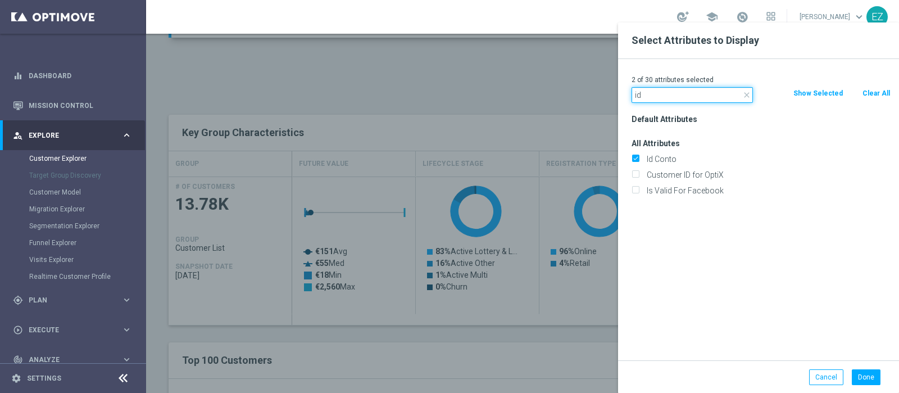
click at [659, 94] on input "phone" at bounding box center [691, 95] width 121 height 16
drag, startPoint x: 659, startPoint y: 94, endPoint x: 604, endPoint y: 94, distance: 55.6
type input "phone"
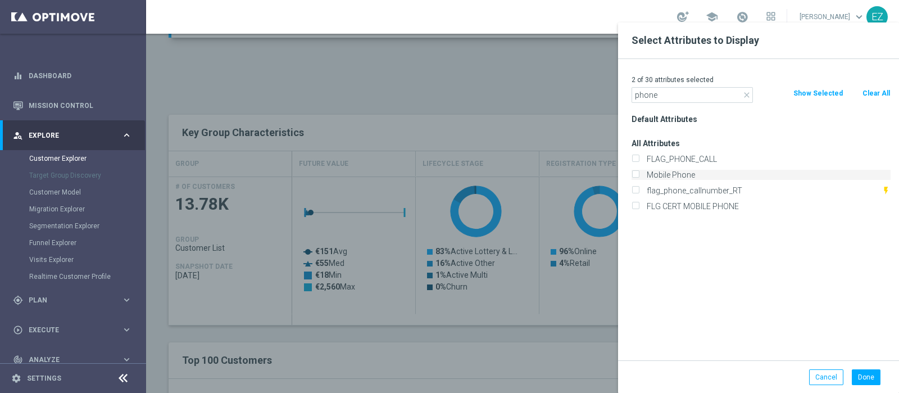
click at [632, 175] on input "Mobile Phone" at bounding box center [634, 175] width 7 height 7
checkbox input "true"
click at [576, 336] on div at bounding box center [595, 218] width 899 height 393
click at [862, 375] on button "Done" at bounding box center [865, 377] width 29 height 16
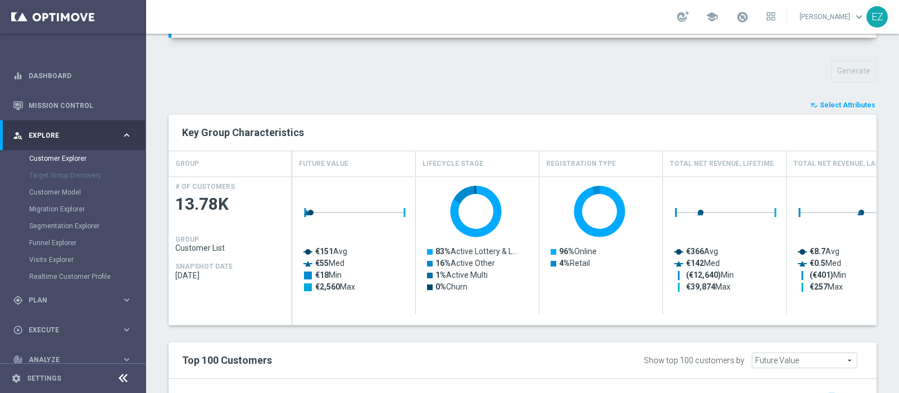
type input "Search"
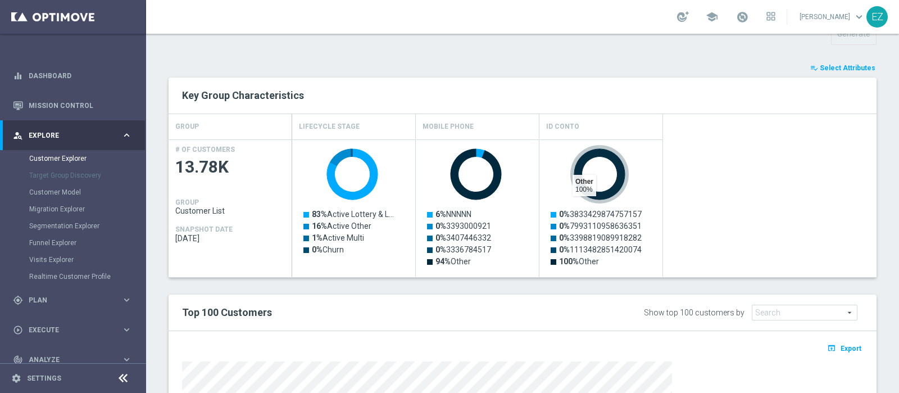
scroll to position [393, 0]
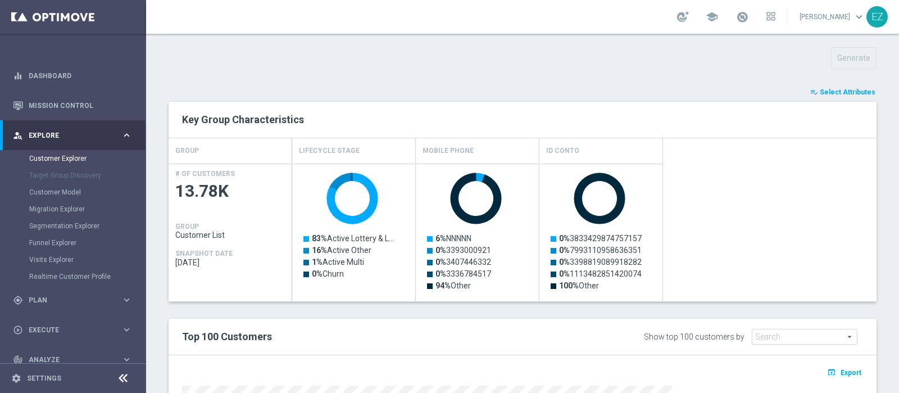
click at [822, 90] on span "Select Attributes" at bounding box center [847, 92] width 56 height 8
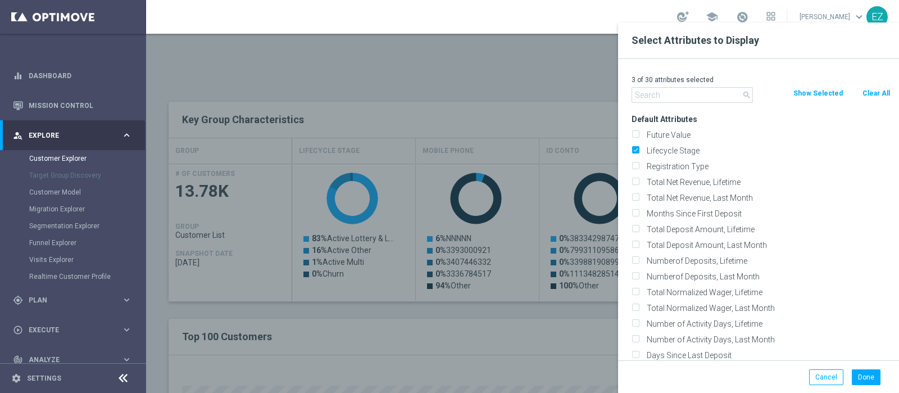
click at [714, 94] on input "text" at bounding box center [691, 95] width 121 height 16
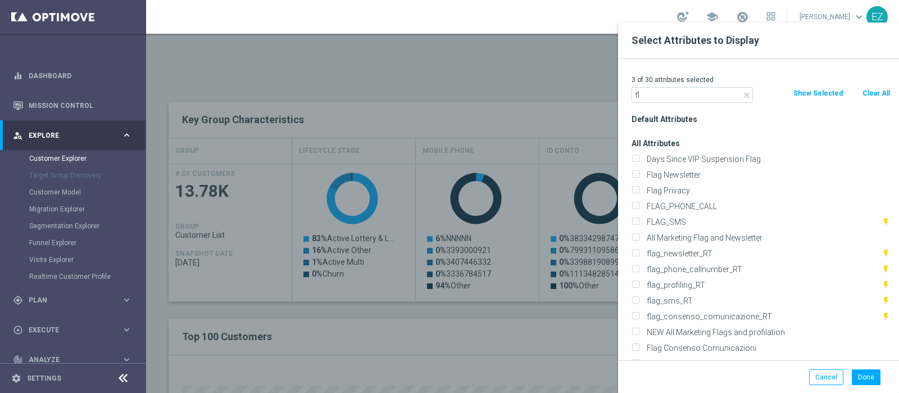
type input "f"
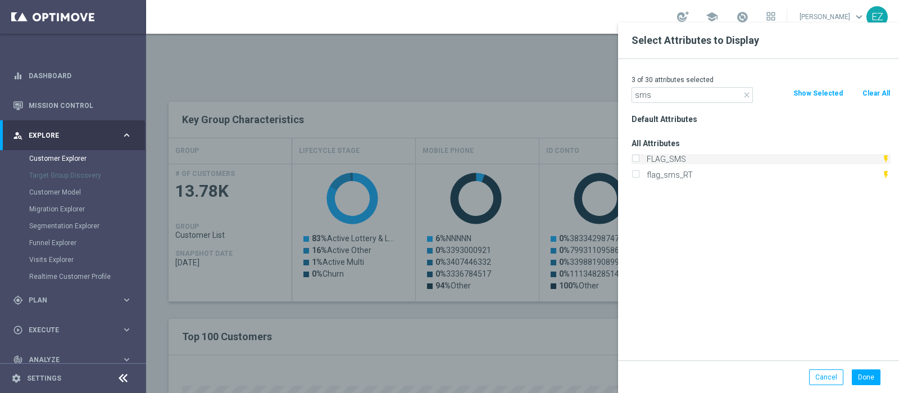
type input "sms"
click at [657, 161] on label "FLAG_SMS" at bounding box center [762, 159] width 239 height 10
click at [639, 161] on input "FLAG_SMS" at bounding box center [634, 160] width 7 height 7
checkbox input "true"
click at [870, 375] on button "Done" at bounding box center [865, 377] width 29 height 16
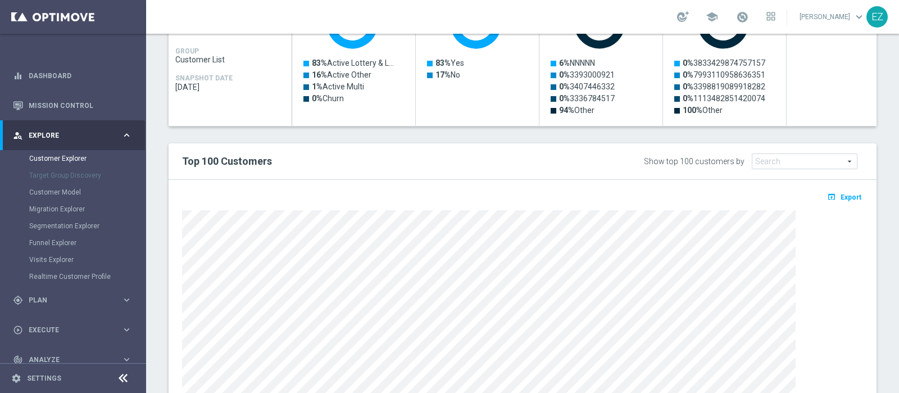
scroll to position [568, 0]
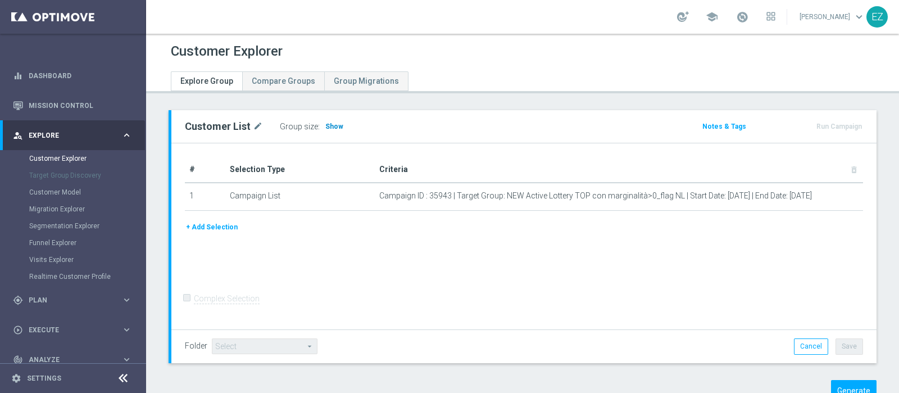
click at [333, 127] on span "Show" at bounding box center [334, 126] width 18 height 8
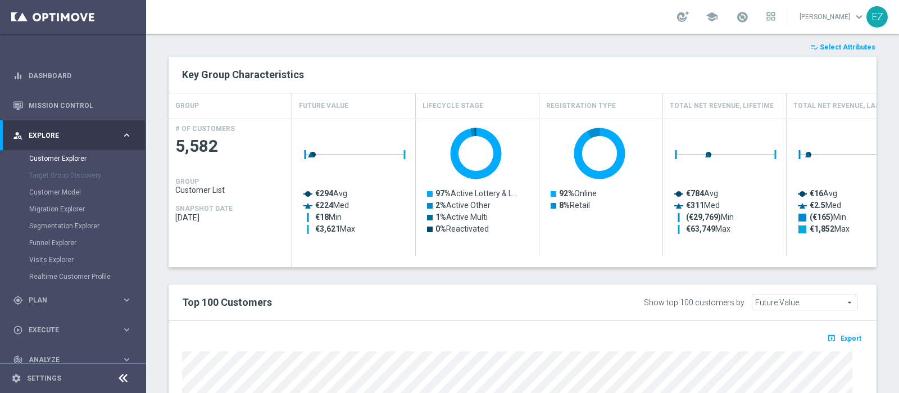
scroll to position [440, 0]
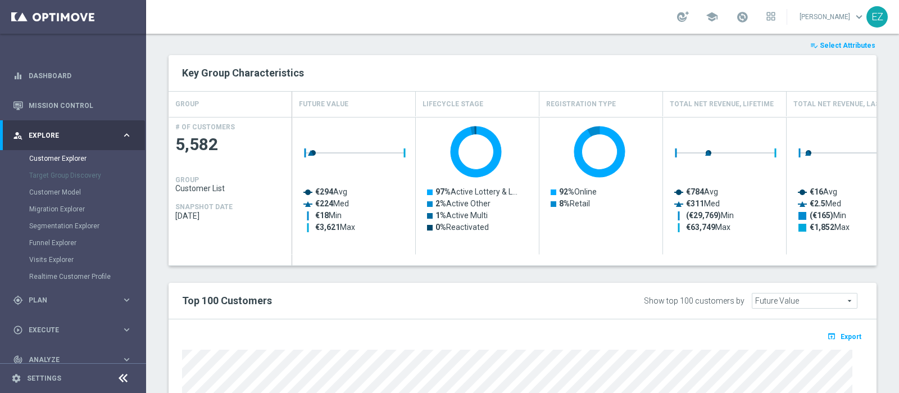
click at [830, 49] on button "playlist_add_check Select Attributes" at bounding box center [842, 45] width 67 height 12
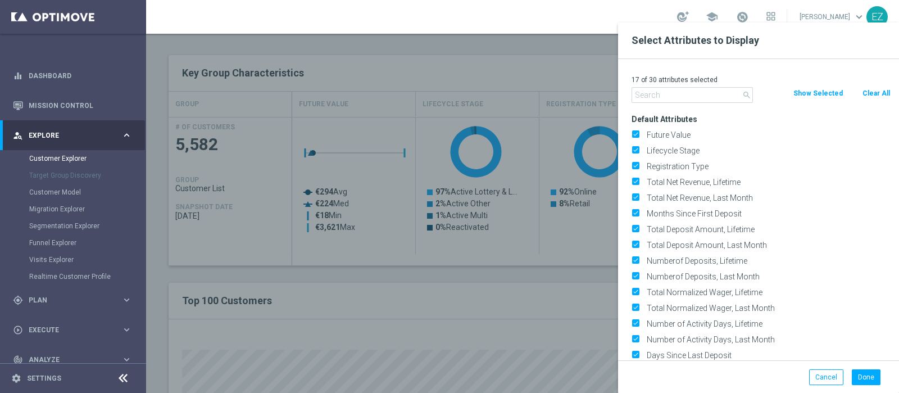
click at [854, 89] on div "Clear All" at bounding box center [876, 93] width 46 height 12
click at [871, 89] on button "Clear All" at bounding box center [876, 93] width 30 height 12
checkbox input "false"
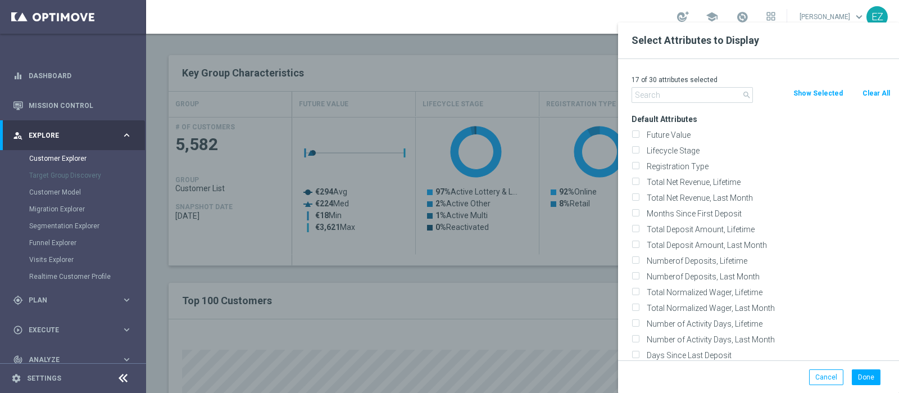
checkbox input "false"
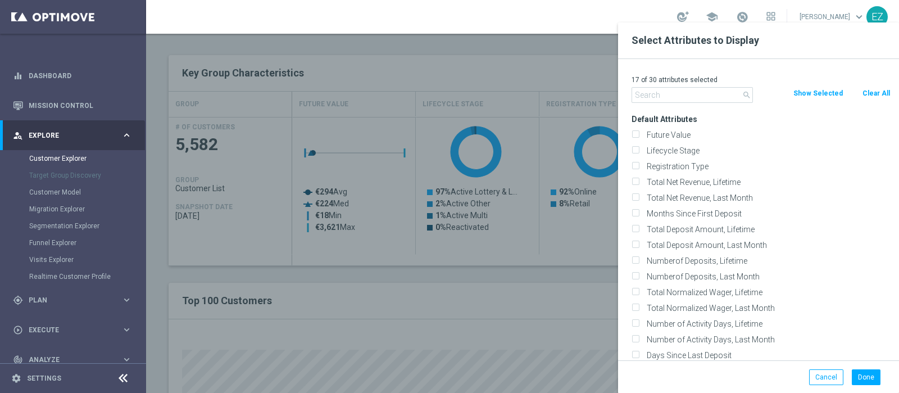
checkbox input "false"
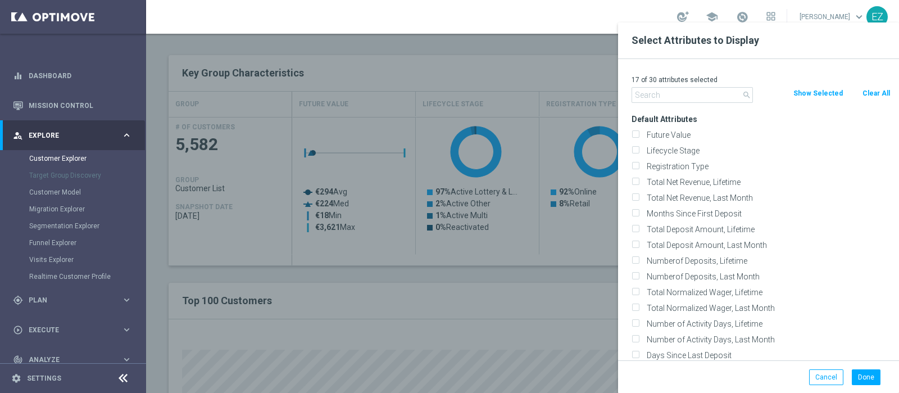
checkbox input "false"
click at [678, 150] on label "Lifecycle Stage" at bounding box center [767, 150] width 248 height 10
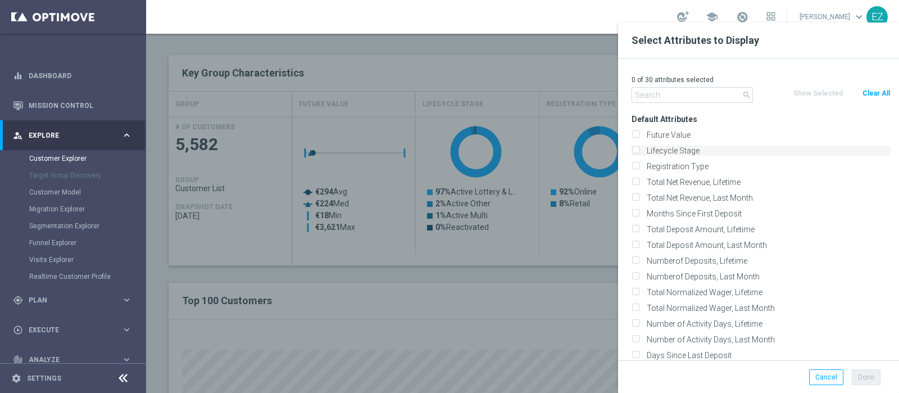
click at [639, 150] on input "Lifecycle Stage" at bounding box center [634, 151] width 7 height 7
checkbox input "true"
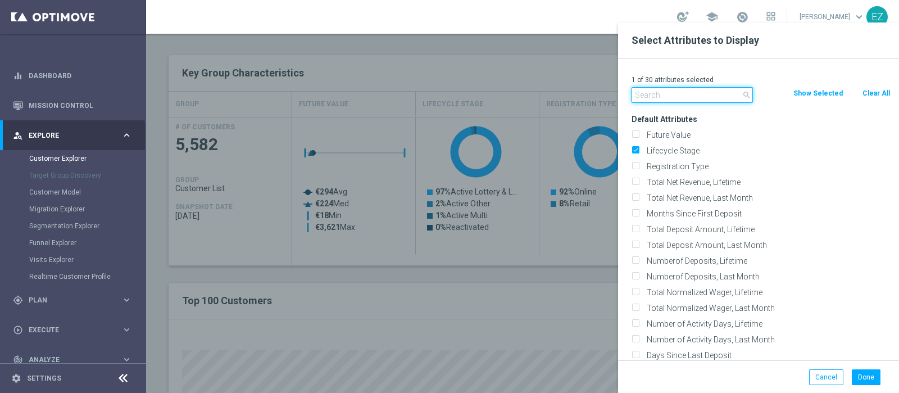
click at [675, 94] on input "text" at bounding box center [691, 95] width 121 height 16
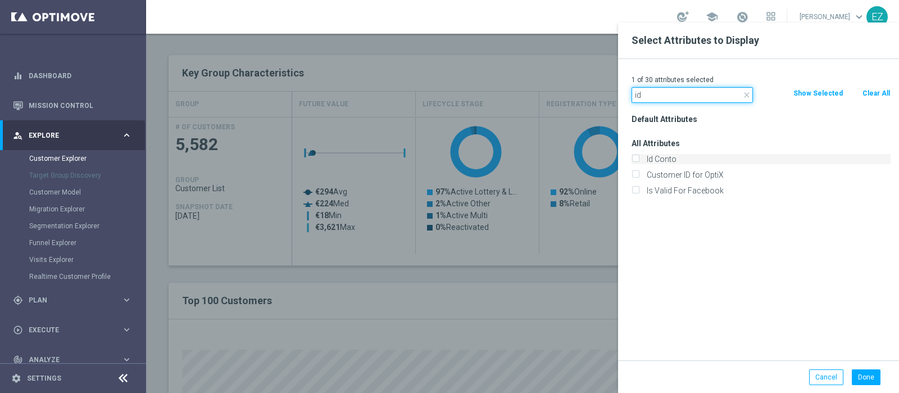
type input "id"
drag, startPoint x: 671, startPoint y: 163, endPoint x: 648, endPoint y: 118, distance: 50.5
click at [671, 163] on label "Id Conto" at bounding box center [767, 159] width 248 height 10
click at [639, 163] on input "Id Conto" at bounding box center [634, 160] width 7 height 7
checkbox input "true"
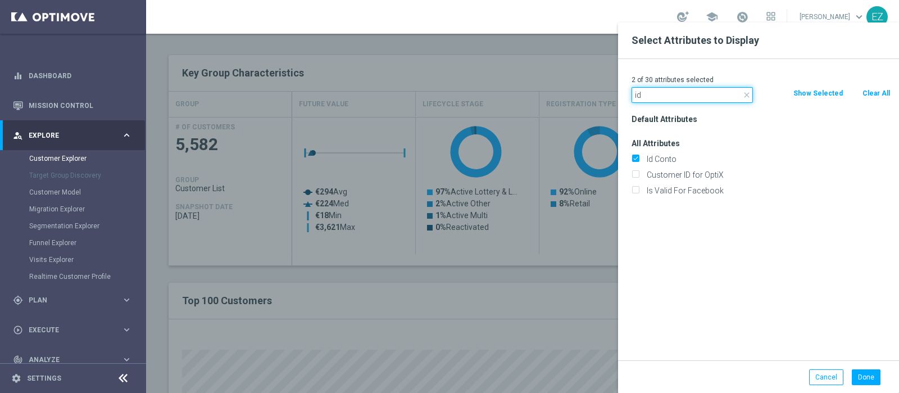
drag, startPoint x: 675, startPoint y: 101, endPoint x: 559, endPoint y: 94, distance: 115.3
type input "phone"
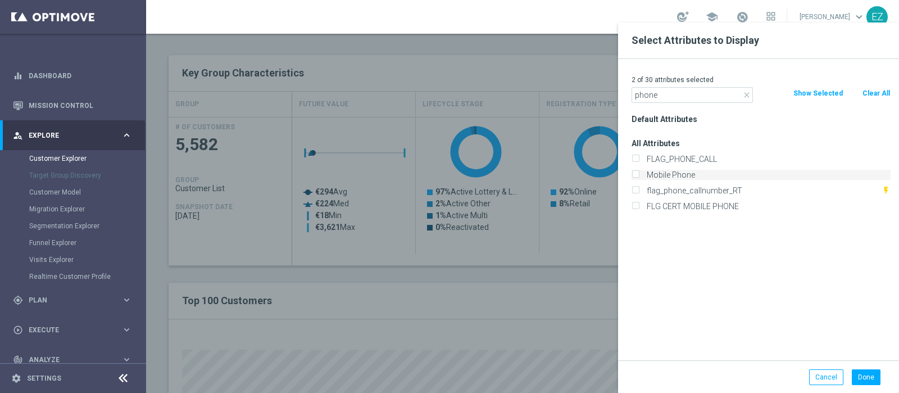
click at [688, 175] on label "Mobile Phone" at bounding box center [767, 175] width 248 height 10
click at [639, 175] on input "Mobile Phone" at bounding box center [634, 175] width 7 height 7
checkbox input "true"
